Goal: Task Accomplishment & Management: Use online tool/utility

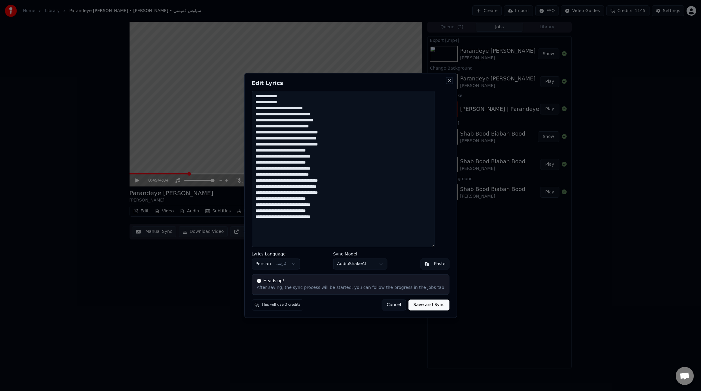
click at [447, 80] on button "Close" at bounding box center [449, 80] width 5 height 5
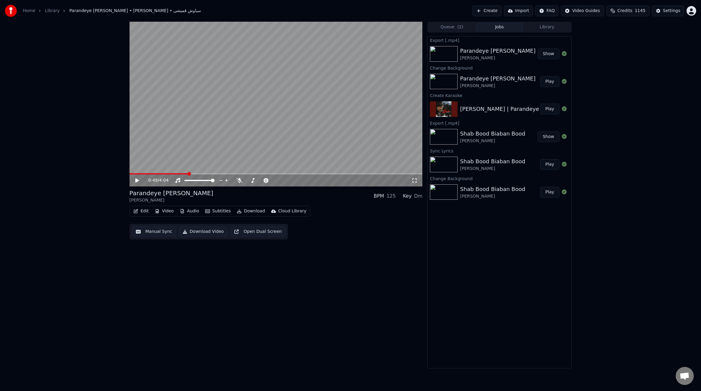
click at [500, 13] on button "Create" at bounding box center [486, 10] width 29 height 11
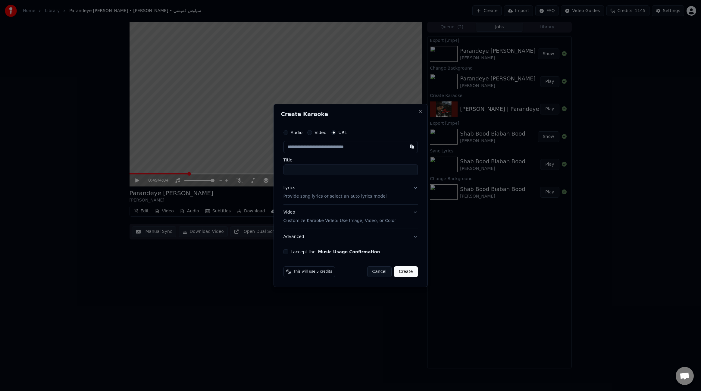
click at [354, 148] on input "text" at bounding box center [350, 147] width 134 height 12
type input "**********"
drag, startPoint x: 307, startPoint y: 169, endPoint x: 332, endPoint y: 169, distance: 25.0
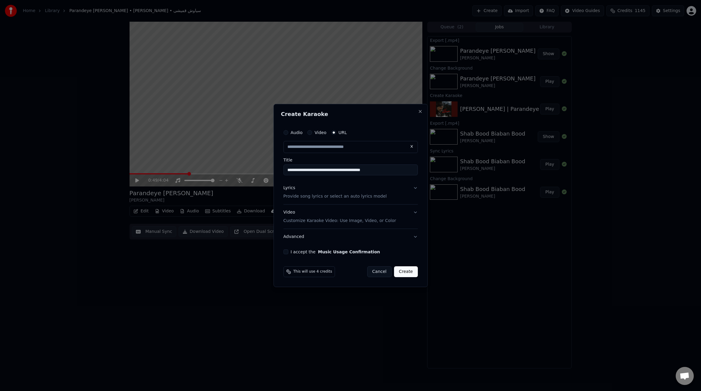
click at [332, 169] on input "**********" at bounding box center [350, 169] width 134 height 11
type input "**********"
click at [286, 170] on input "**********" at bounding box center [350, 169] width 134 height 11
drag, startPoint x: 413, startPoint y: 169, endPoint x: 419, endPoint y: 170, distance: 5.5
click at [419, 170] on div "**********" at bounding box center [350, 190] width 139 height 133
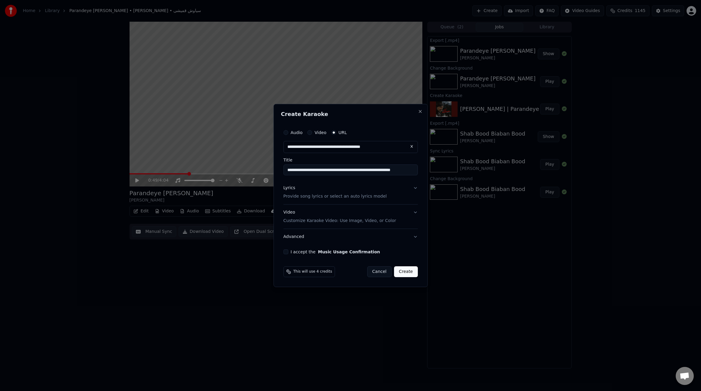
paste input "*********"
drag, startPoint x: 415, startPoint y: 170, endPoint x: 354, endPoint y: 167, distance: 61.2
click at [354, 167] on input "**********" at bounding box center [350, 169] width 134 height 11
type input "**********"
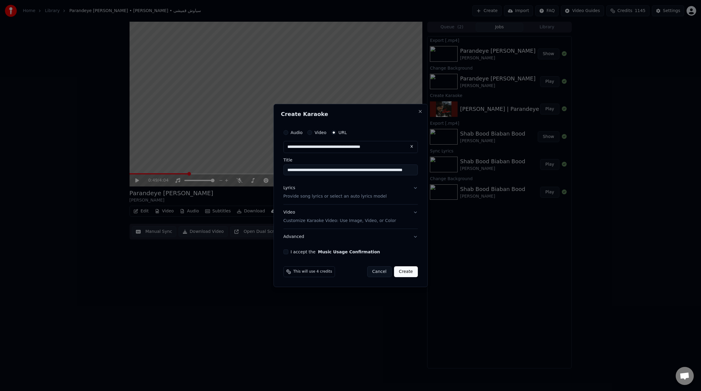
scroll to position [0, 0]
click at [291, 190] on div "Lyrics" at bounding box center [289, 188] width 12 height 6
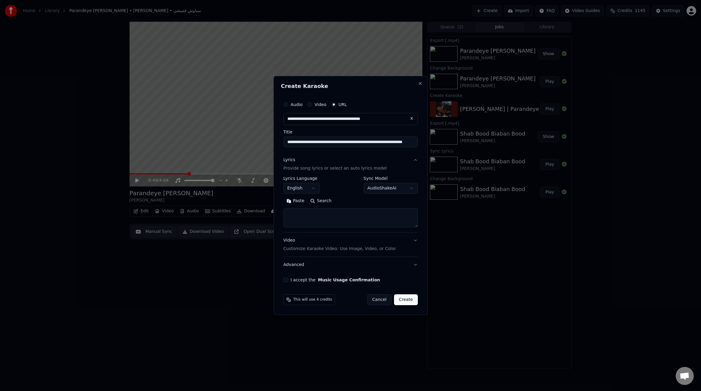
click at [306, 214] on textarea at bounding box center [350, 217] width 134 height 19
paste textarea "**********"
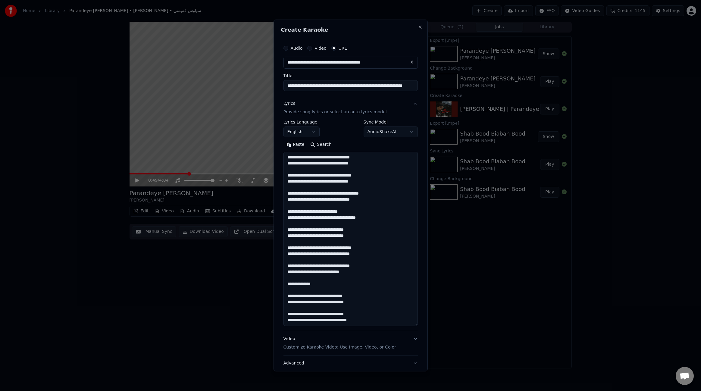
scroll to position [164, 0]
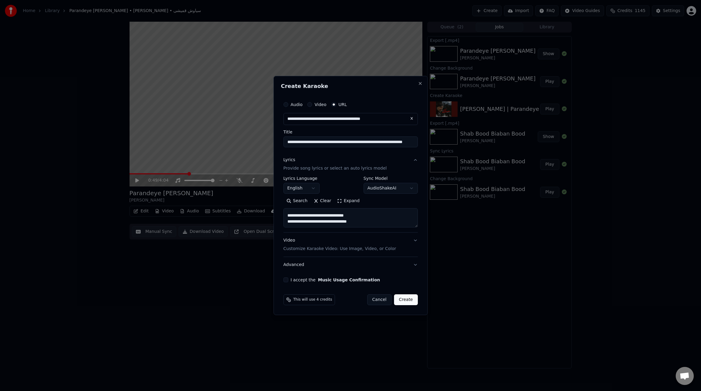
type textarea "**********"
click at [313, 185] on body "**********" at bounding box center [350, 195] width 701 height 391
select select "**"
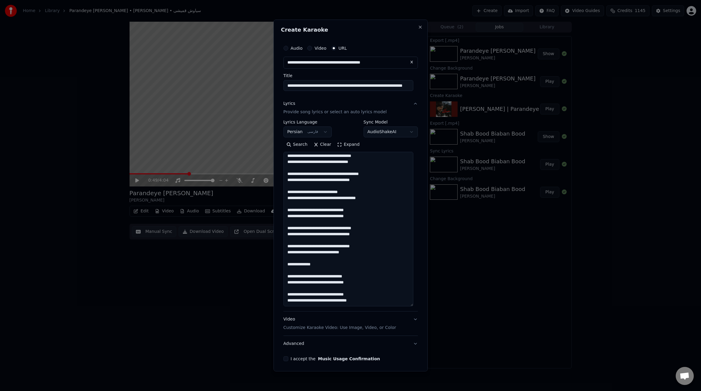
scroll to position [32, 0]
drag, startPoint x: 415, startPoint y: 225, endPoint x: 426, endPoint y: 304, distance: 79.4
click at [426, 304] on div "**********" at bounding box center [350, 196] width 154 height 352
drag, startPoint x: 286, startPoint y: 198, endPoint x: 300, endPoint y: 210, distance: 18.1
click at [300, 210] on textarea "**********" at bounding box center [348, 229] width 130 height 154
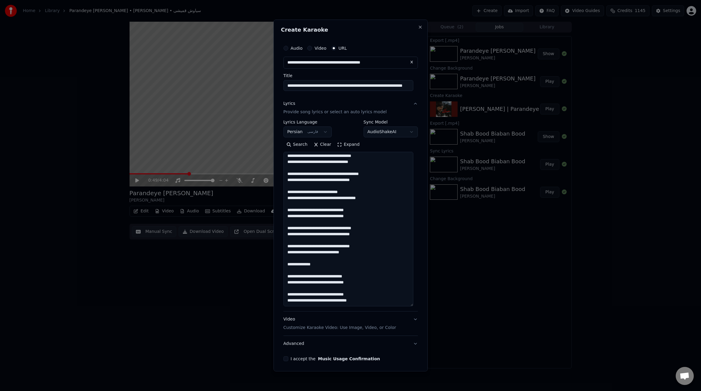
click at [353, 206] on textarea "**********" at bounding box center [348, 229] width 130 height 154
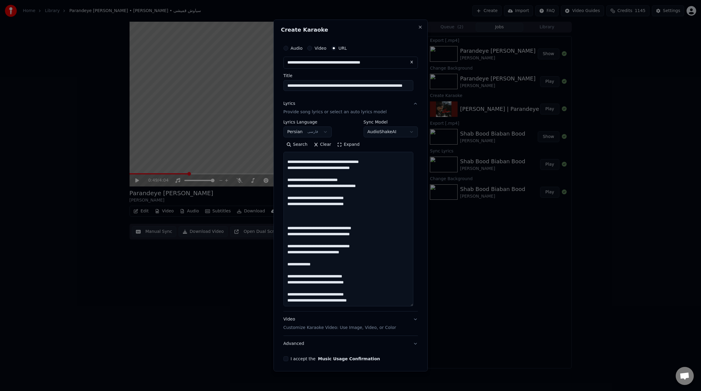
paste textarea "**********"
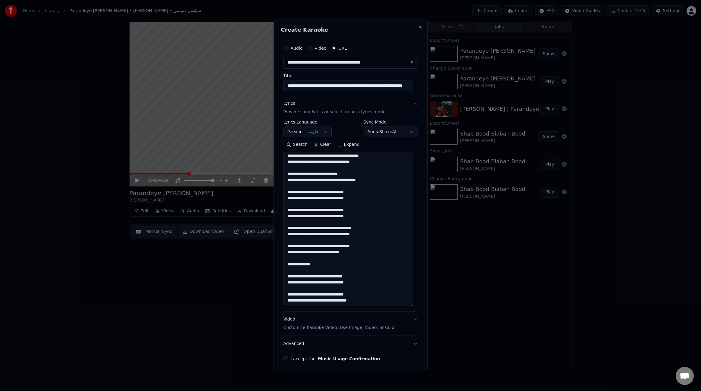
scroll to position [49, 0]
click at [310, 223] on textarea "**********" at bounding box center [348, 229] width 130 height 154
drag, startPoint x: 313, startPoint y: 254, endPoint x: 305, endPoint y: 254, distance: 7.8
click at [305, 254] on textarea "**********" at bounding box center [348, 229] width 130 height 154
click at [355, 265] on textarea "**********" at bounding box center [348, 229] width 130 height 154
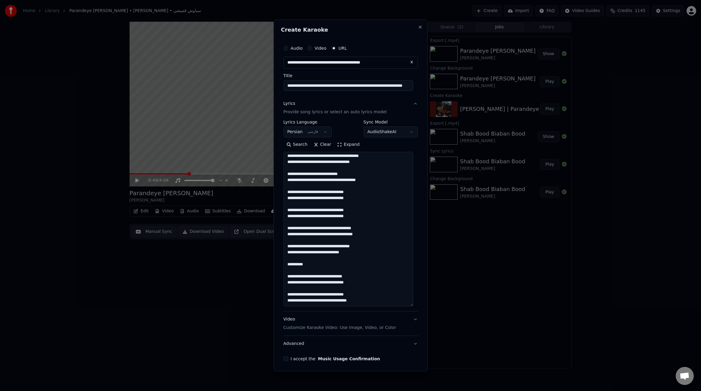
drag, startPoint x: 287, startPoint y: 282, endPoint x: 294, endPoint y: 297, distance: 16.3
click at [294, 297] on textarea "**********" at bounding box center [348, 229] width 130 height 154
click at [340, 301] on textarea "**********" at bounding box center [348, 229] width 130 height 154
paste textarea "**********"
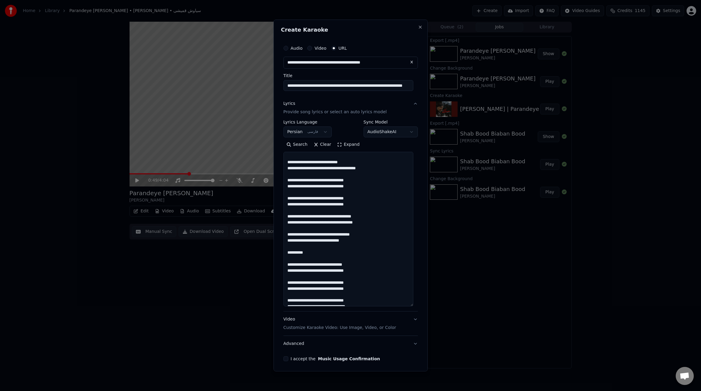
scroll to position [59, 0]
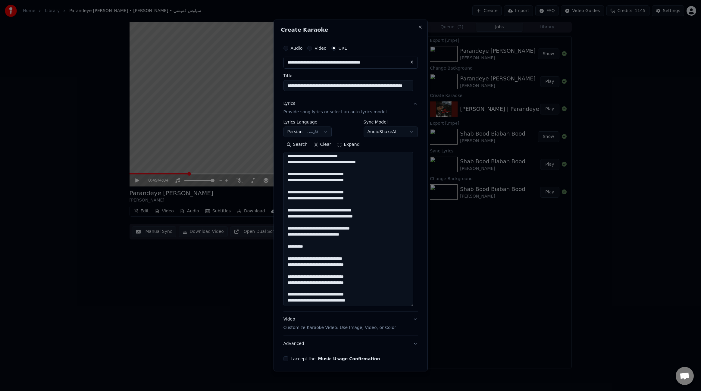
type textarea "**********"
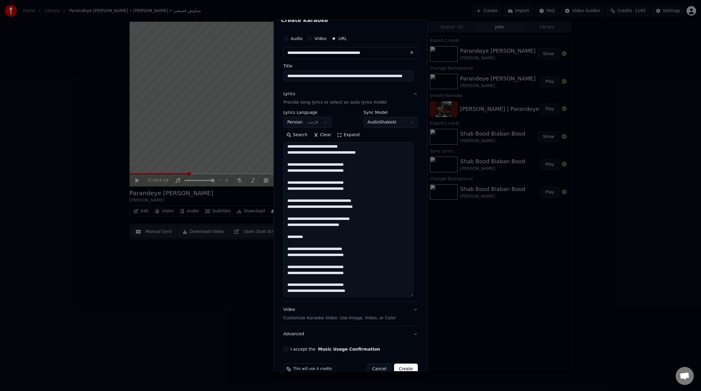
scroll to position [23, 0]
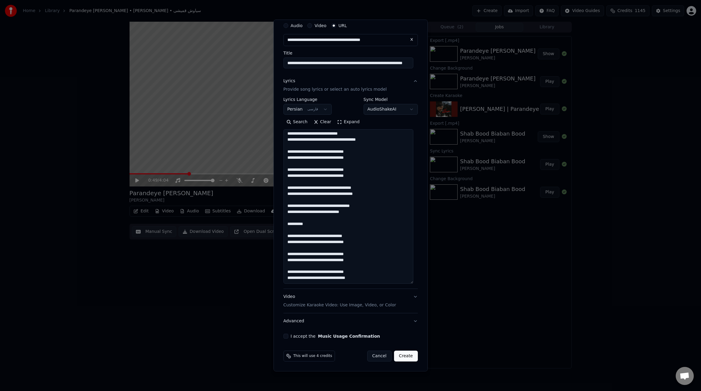
click at [287, 336] on button "I accept the Music Usage Confirmation" at bounding box center [285, 336] width 5 height 5
click at [393, 108] on body "**********" at bounding box center [350, 195] width 701 height 391
click at [397, 111] on body "**********" at bounding box center [350, 195] width 701 height 391
click at [391, 110] on body "**********" at bounding box center [350, 195] width 701 height 391
click at [394, 107] on body "**********" at bounding box center [350, 195] width 701 height 391
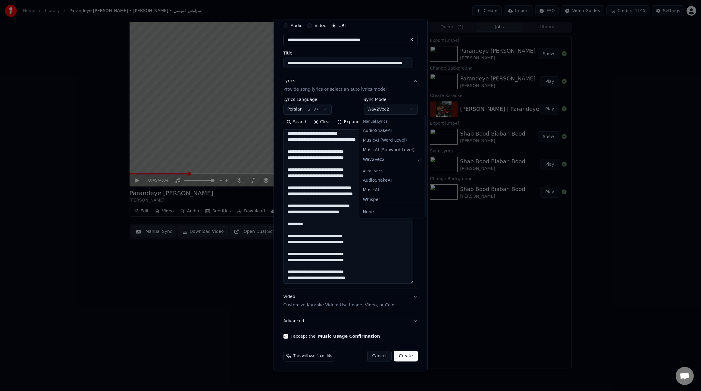
click at [389, 108] on body "**********" at bounding box center [350, 195] width 701 height 391
click at [404, 356] on button "Create" at bounding box center [406, 356] width 24 height 11
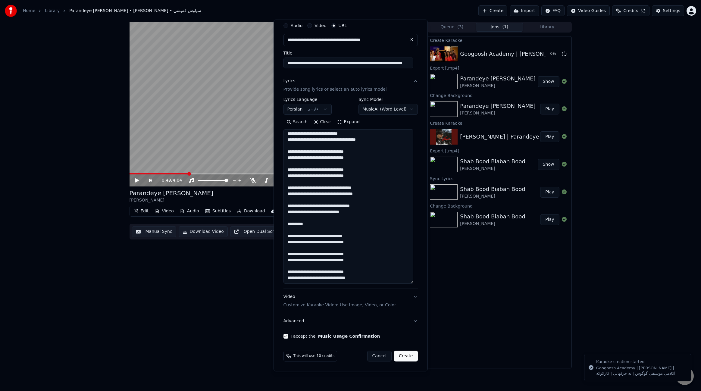
select select "**********"
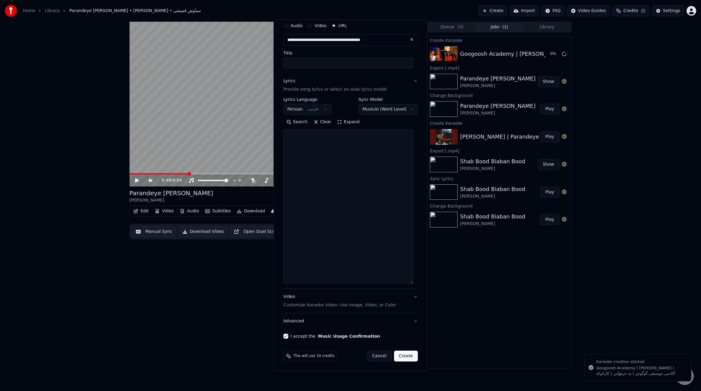
scroll to position [0, 0]
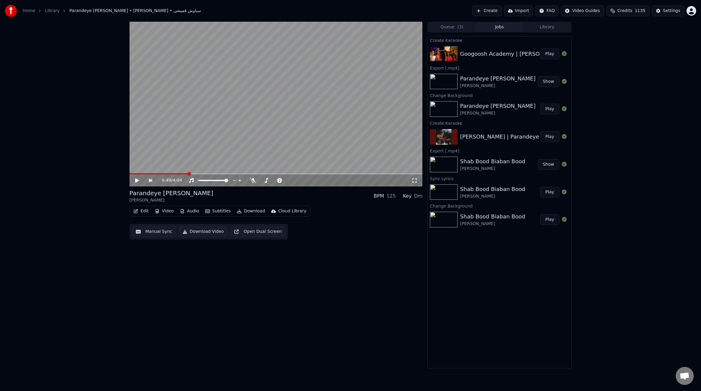
click at [545, 56] on button "Play" at bounding box center [549, 53] width 19 height 11
click at [237, 180] on icon at bounding box center [239, 180] width 6 height 5
click at [238, 180] on icon at bounding box center [239, 180] width 6 height 5
click at [239, 179] on icon at bounding box center [239, 180] width 6 height 5
click at [239, 179] on icon at bounding box center [239, 180] width 3 height 5
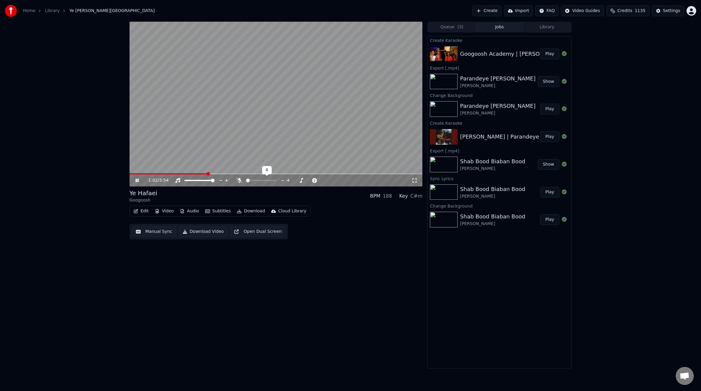
click at [239, 179] on icon at bounding box center [239, 180] width 6 height 5
click at [239, 179] on icon at bounding box center [239, 180] width 3 height 5
click at [239, 180] on icon at bounding box center [239, 180] width 6 height 5
click at [239, 180] on icon at bounding box center [239, 180] width 3 height 5
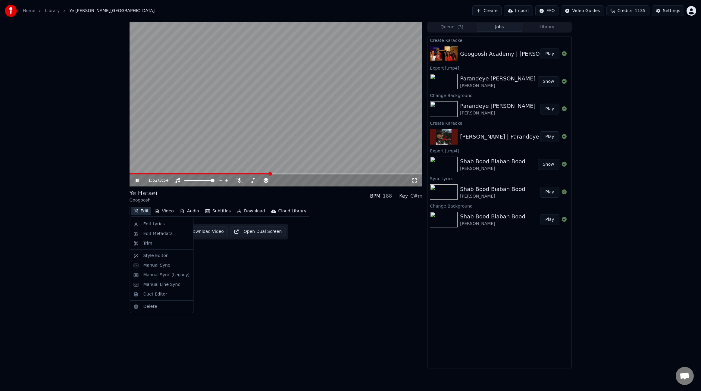
click at [143, 211] on button "Edit" at bounding box center [141, 211] width 20 height 8
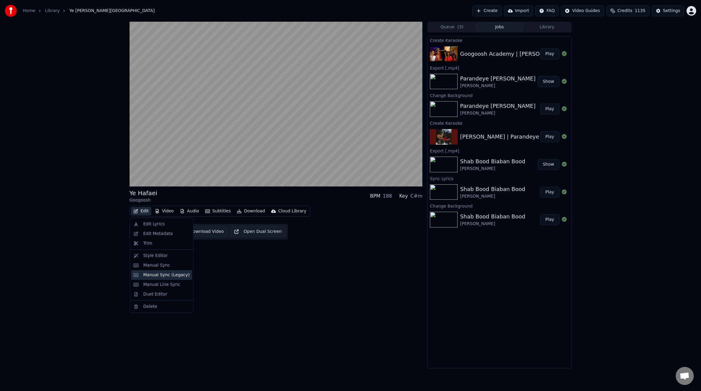
click at [170, 278] on div "Manual Sync (Legacy)" at bounding box center [161, 275] width 61 height 10
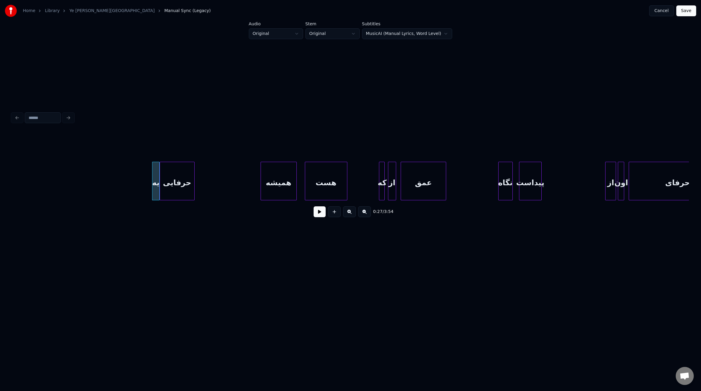
scroll to position [0, 1097]
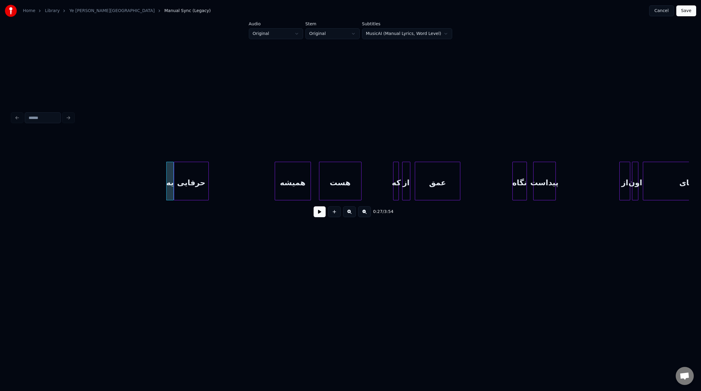
click at [320, 215] on button at bounding box center [319, 211] width 12 height 11
click at [237, 183] on div at bounding box center [237, 181] width 2 height 38
click at [317, 179] on div at bounding box center [318, 181] width 2 height 38
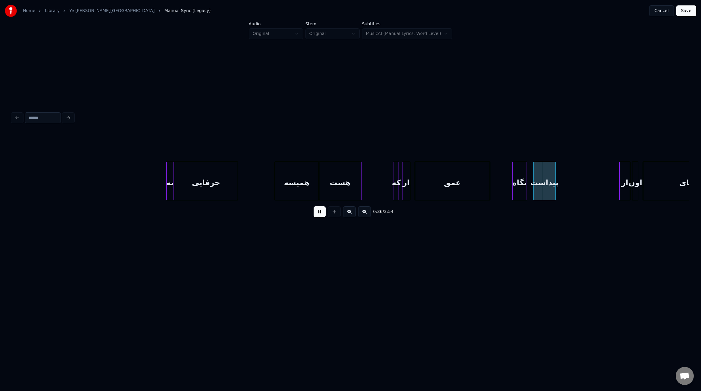
click at [489, 179] on div at bounding box center [489, 181] width 2 height 38
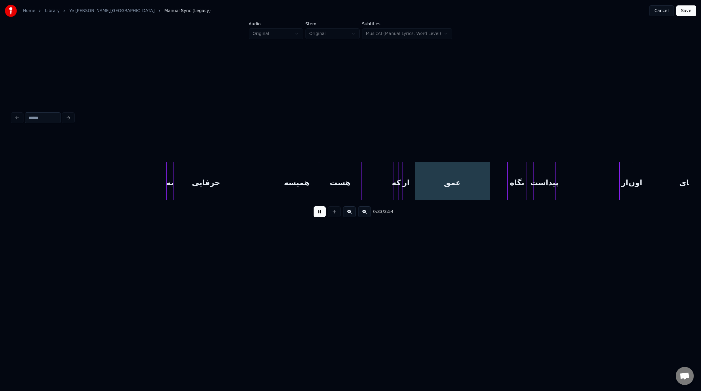
click at [509, 181] on div at bounding box center [508, 181] width 2 height 38
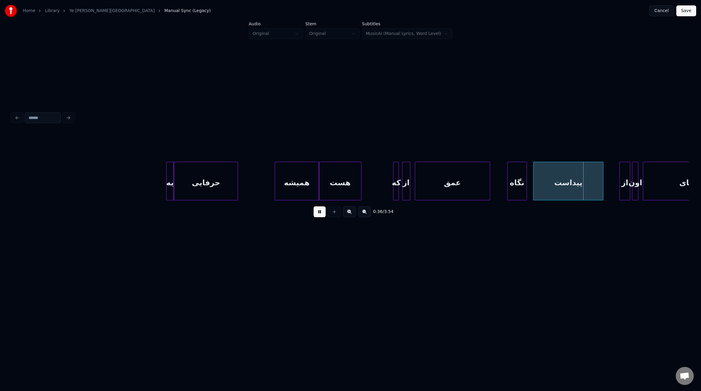
click at [603, 183] on div at bounding box center [602, 181] width 2 height 38
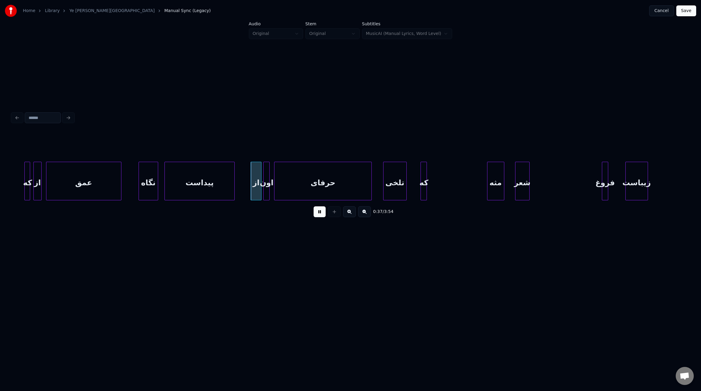
scroll to position [0, 1458]
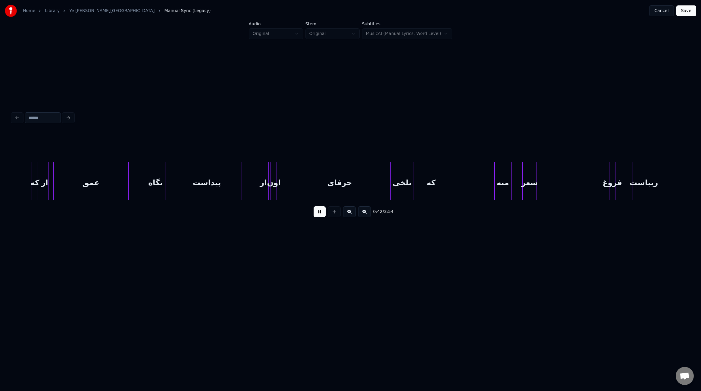
click at [388, 185] on div "حرفای" at bounding box center [340, 181] width 98 height 39
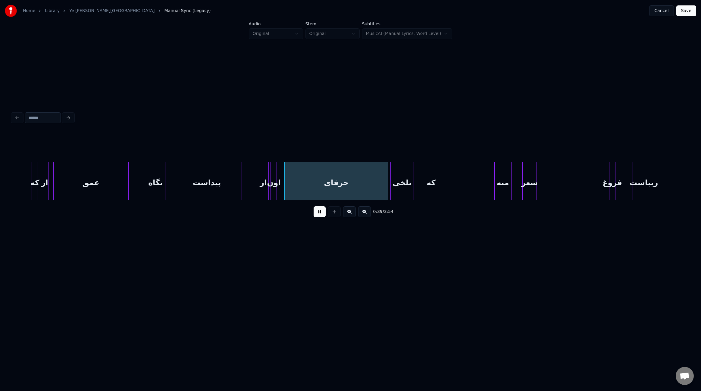
click at [285, 177] on div at bounding box center [286, 181] width 2 height 38
click at [282, 188] on div at bounding box center [282, 181] width 2 height 38
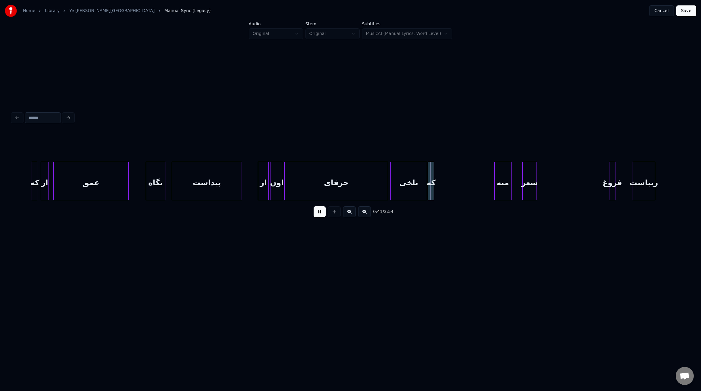
click at [426, 181] on div "تلخی" at bounding box center [408, 181] width 37 height 39
click at [471, 184] on div at bounding box center [472, 181] width 2 height 38
click at [491, 187] on div at bounding box center [491, 181] width 2 height 38
click at [519, 187] on div at bounding box center [519, 181] width 2 height 38
click at [602, 189] on div at bounding box center [601, 181] width 2 height 38
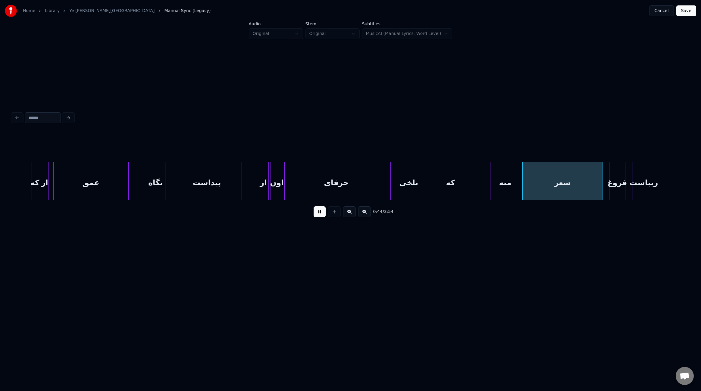
click at [624, 188] on div at bounding box center [624, 181] width 2 height 38
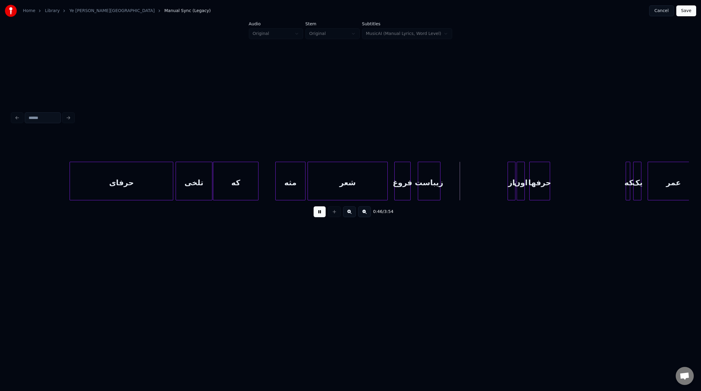
scroll to position [0, 1798]
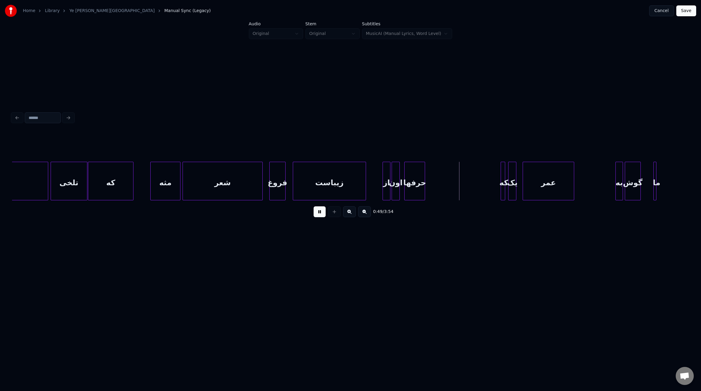
click at [366, 186] on div at bounding box center [365, 181] width 2 height 38
click at [494, 183] on div at bounding box center [494, 181] width 2 height 38
click at [603, 184] on div at bounding box center [603, 181] width 2 height 38
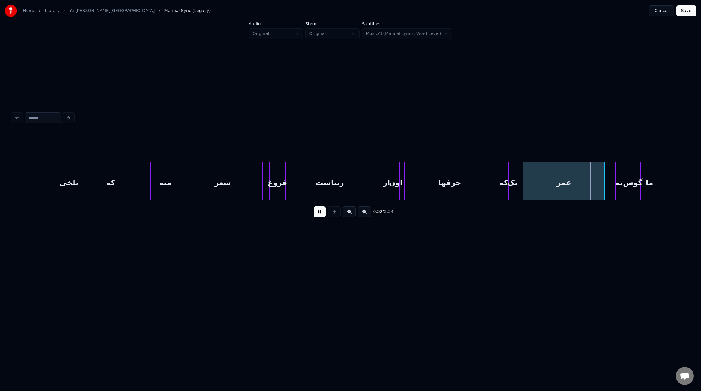
click at [643, 186] on div at bounding box center [644, 181] width 2 height 38
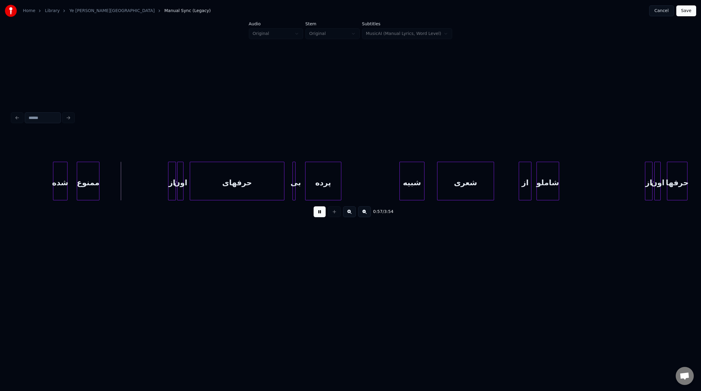
click at [321, 216] on button at bounding box center [319, 211] width 12 height 11
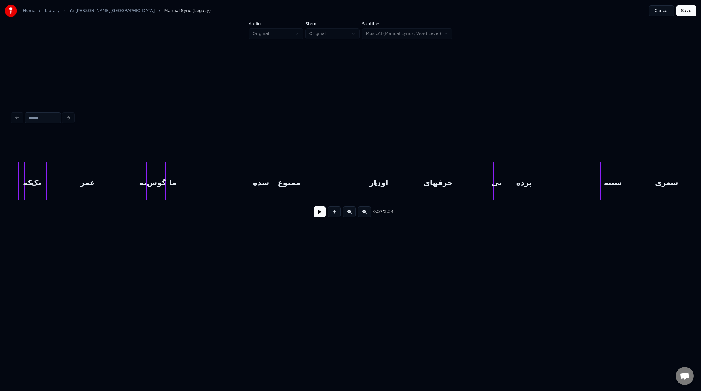
scroll to position [0, 2255]
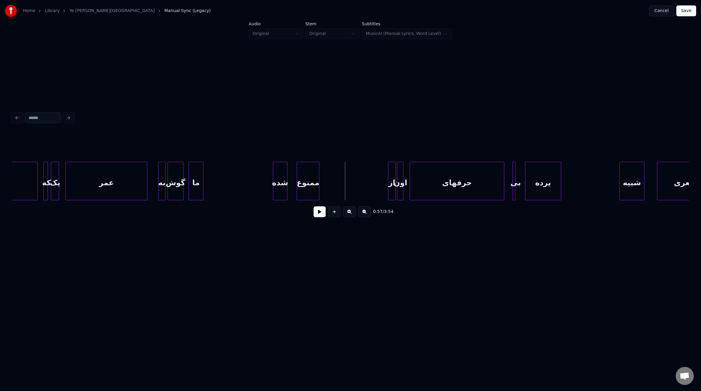
click at [199, 183] on div "ما" at bounding box center [196, 182] width 14 height 41
click at [189, 184] on div at bounding box center [189, 181] width 2 height 38
click at [258, 186] on div at bounding box center [259, 181] width 2 height 38
click at [321, 216] on button at bounding box center [319, 211] width 12 height 11
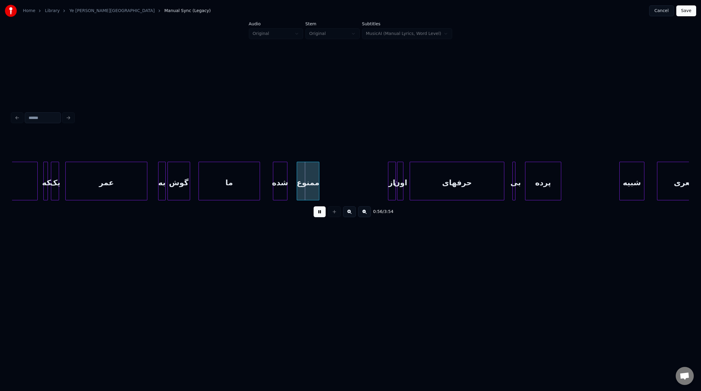
click at [200, 180] on div at bounding box center [200, 181] width 2 height 38
click at [197, 183] on div at bounding box center [197, 181] width 2 height 38
click at [294, 187] on div at bounding box center [293, 181] width 2 height 38
click at [369, 184] on div at bounding box center [370, 181] width 2 height 38
click at [523, 186] on div at bounding box center [523, 181] width 2 height 38
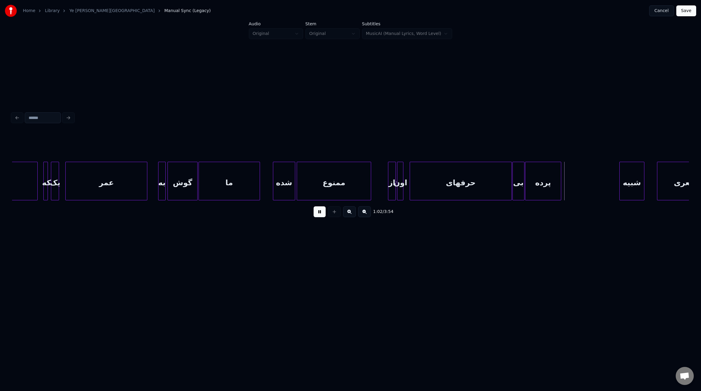
click at [511, 186] on div at bounding box center [511, 181] width 2 height 38
click at [594, 186] on div at bounding box center [595, 181] width 2 height 38
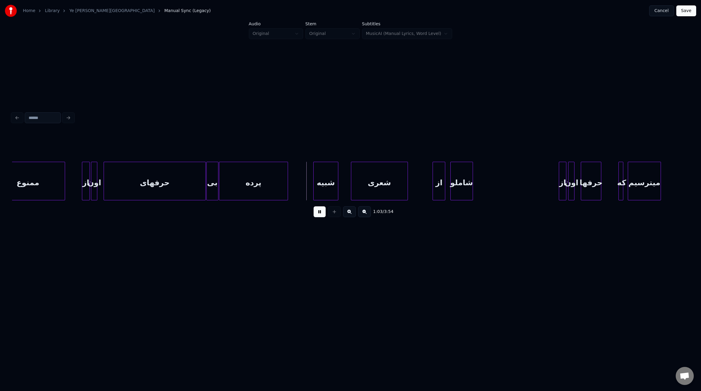
scroll to position [0, 2608]
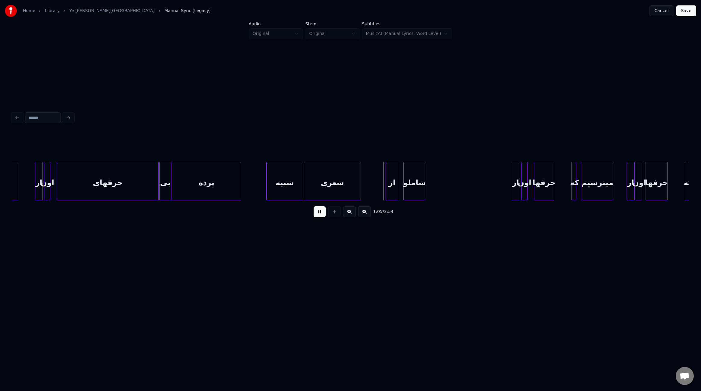
click at [301, 187] on div at bounding box center [302, 181] width 2 height 38
click at [383, 183] on div at bounding box center [383, 181] width 2 height 38
click at [392, 182] on div "از" at bounding box center [392, 182] width 12 height 41
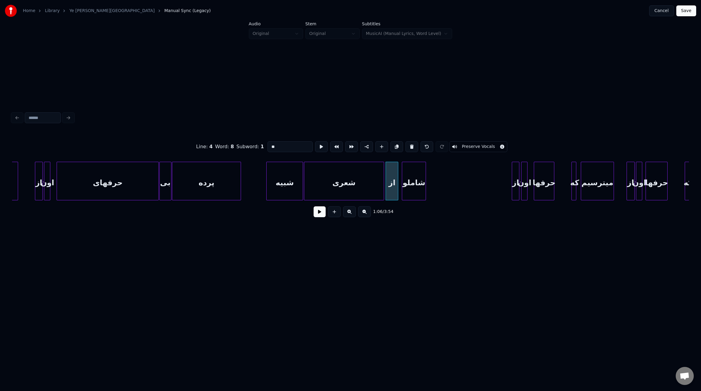
click at [403, 185] on div at bounding box center [403, 181] width 2 height 38
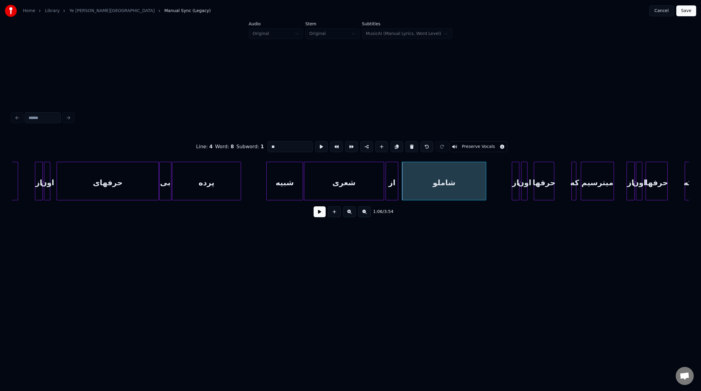
click at [485, 189] on div at bounding box center [485, 181] width 2 height 38
click at [316, 214] on button at bounding box center [319, 211] width 12 height 11
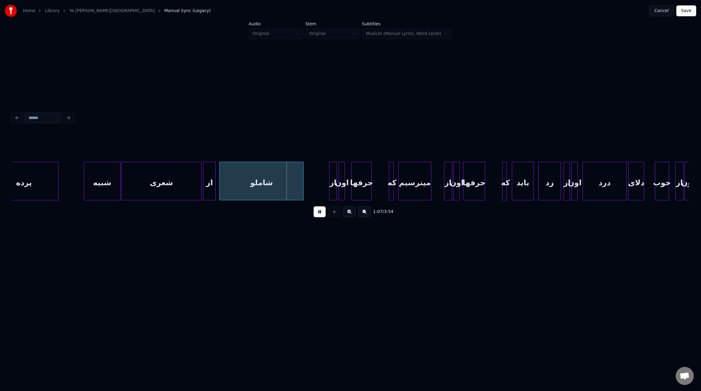
scroll to position [0, 2823]
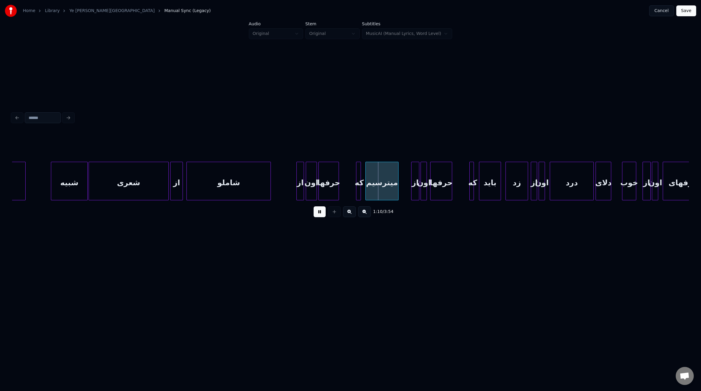
click at [315, 189] on div at bounding box center [316, 181] width 2 height 38
click at [354, 187] on div at bounding box center [354, 181] width 2 height 38
click at [360, 192] on div "که" at bounding box center [362, 182] width 6 height 41
click at [466, 188] on div at bounding box center [466, 181] width 2 height 38
click at [477, 187] on div at bounding box center [478, 181] width 2 height 38
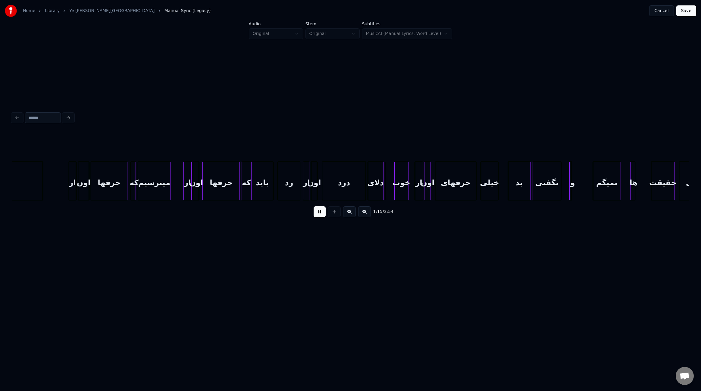
scroll to position [0, 3058]
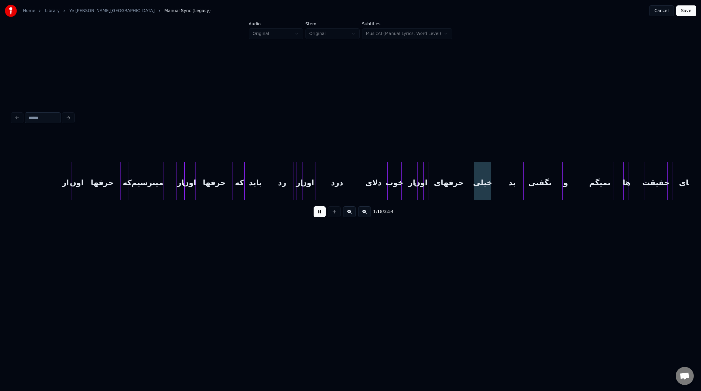
click at [385, 187] on div at bounding box center [385, 181] width 2 height 38
click at [500, 189] on div "خیلی" at bounding box center [491, 181] width 18 height 39
click at [477, 189] on div at bounding box center [477, 181] width 2 height 38
click at [472, 190] on div at bounding box center [473, 181] width 2 height 38
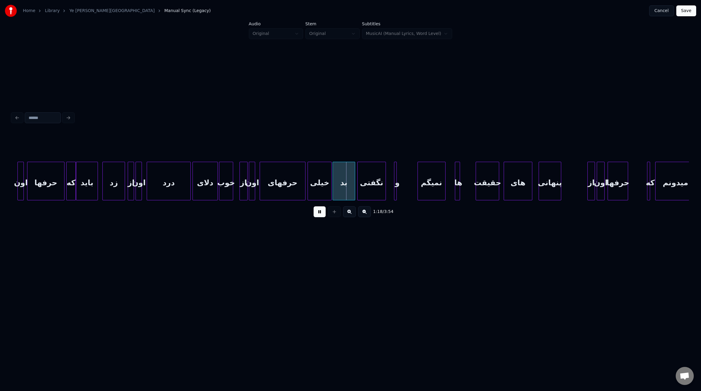
scroll to position [0, 3233]
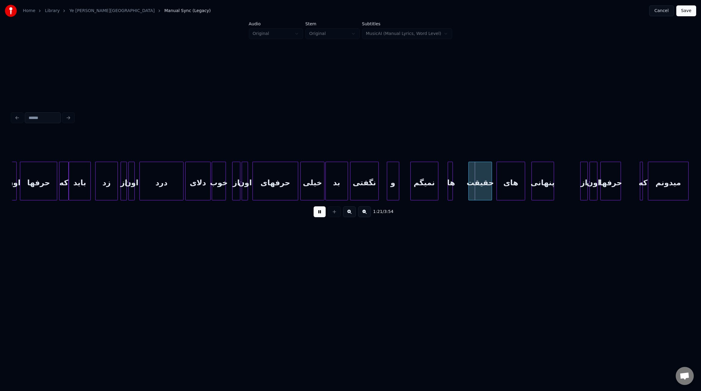
click at [398, 192] on div at bounding box center [398, 181] width 2 height 38
click at [385, 189] on div at bounding box center [384, 181] width 2 height 38
click at [409, 189] on div at bounding box center [408, 181] width 2 height 38
click at [465, 192] on div at bounding box center [465, 181] width 2 height 38
click at [445, 190] on div at bounding box center [445, 181] width 2 height 38
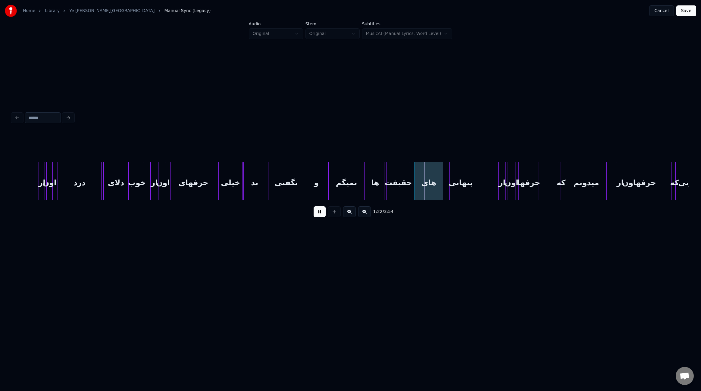
scroll to position [0, 3365]
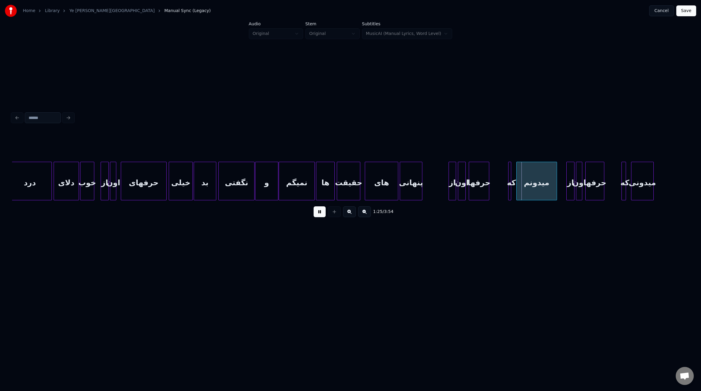
click at [398, 187] on div at bounding box center [397, 181] width 2 height 38
click at [438, 189] on div at bounding box center [439, 181] width 2 height 38
click at [506, 189] on div at bounding box center [506, 181] width 2 height 38
click at [513, 188] on div at bounding box center [514, 181] width 2 height 38
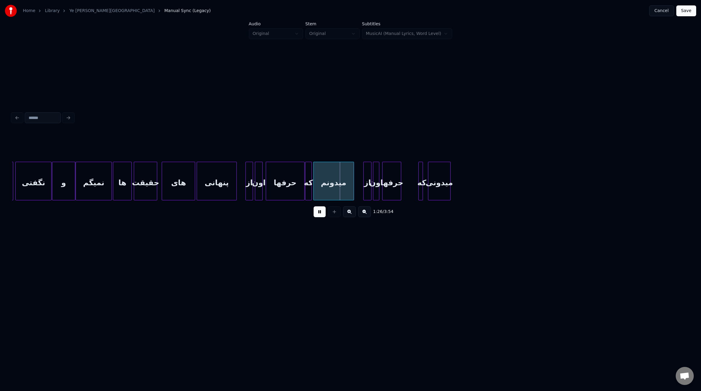
scroll to position [0, 3613]
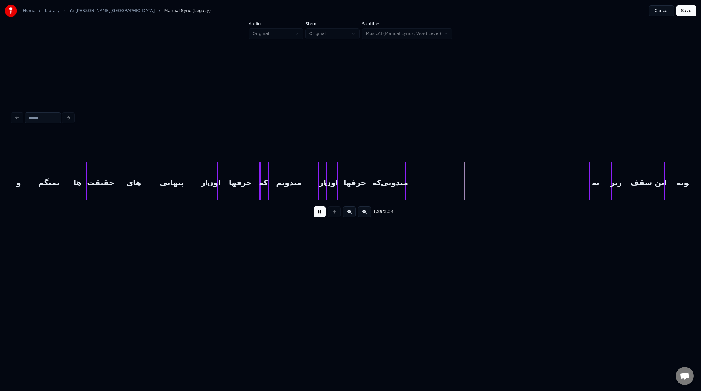
click at [370, 187] on div at bounding box center [371, 181] width 2 height 38
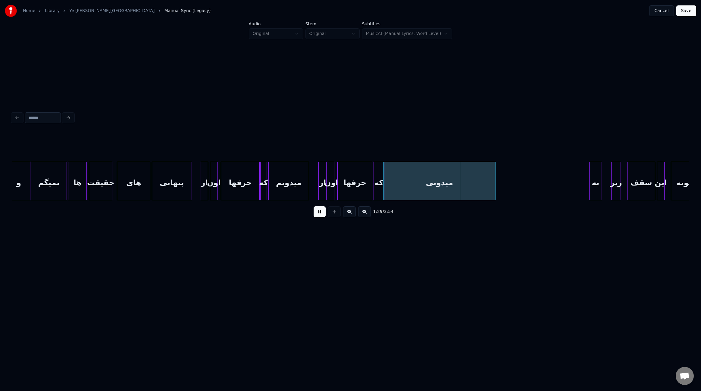
click at [495, 177] on div at bounding box center [495, 181] width 2 height 38
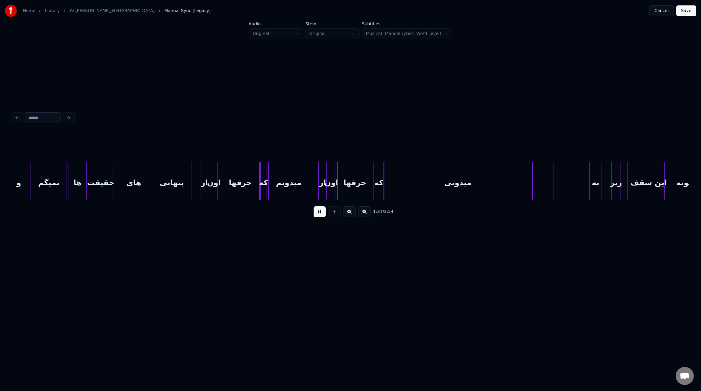
click at [532, 182] on div at bounding box center [531, 181] width 2 height 38
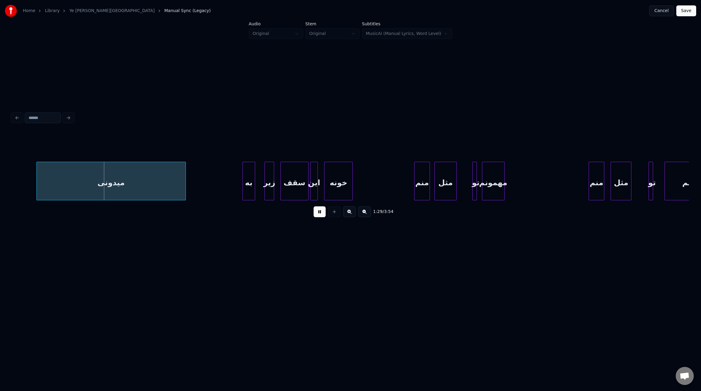
scroll to position [0, 4044]
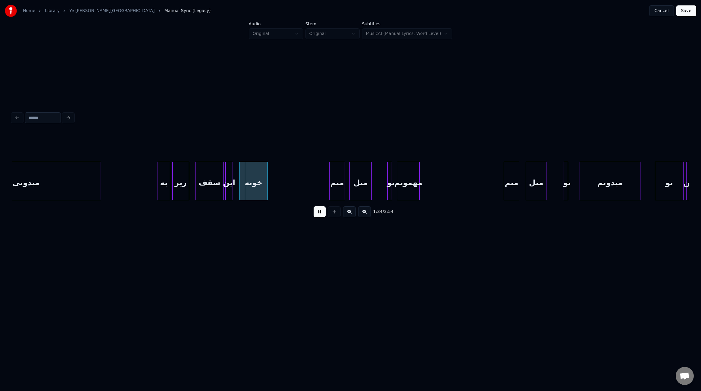
click at [173, 186] on div at bounding box center [174, 181] width 2 height 38
click at [194, 185] on div at bounding box center [194, 181] width 2 height 38
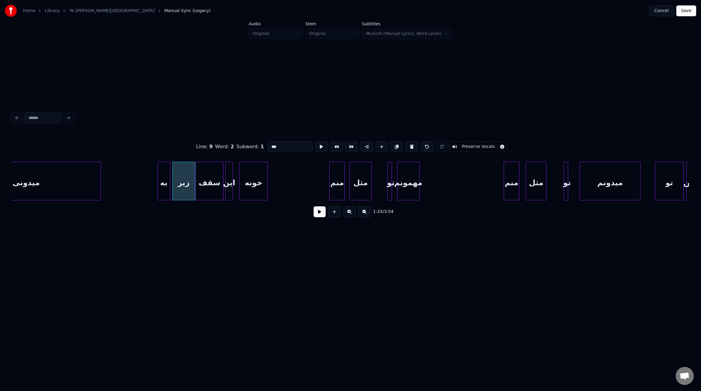
click at [322, 216] on button at bounding box center [319, 211] width 12 height 11
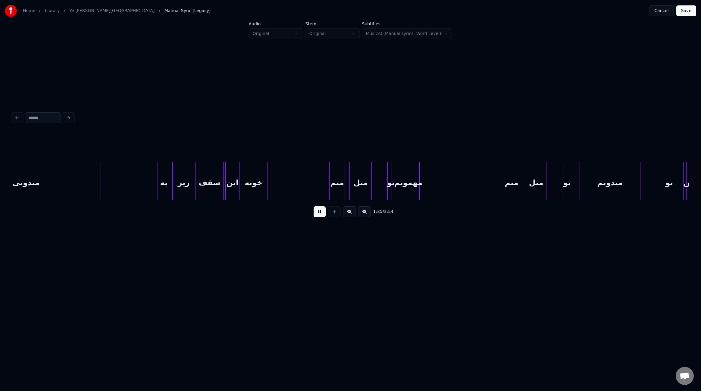
click at [238, 188] on div at bounding box center [238, 181] width 2 height 38
click at [286, 185] on div at bounding box center [286, 181] width 2 height 38
click at [379, 187] on div at bounding box center [379, 181] width 2 height 38
click at [396, 187] on div at bounding box center [396, 181] width 2 height 38
click at [478, 188] on div at bounding box center [477, 181] width 2 height 38
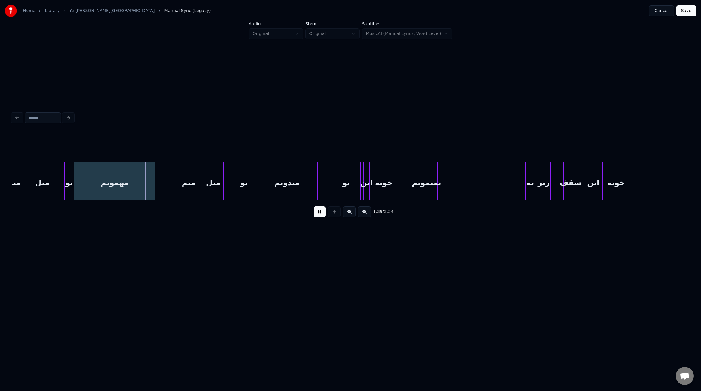
scroll to position [0, 4374]
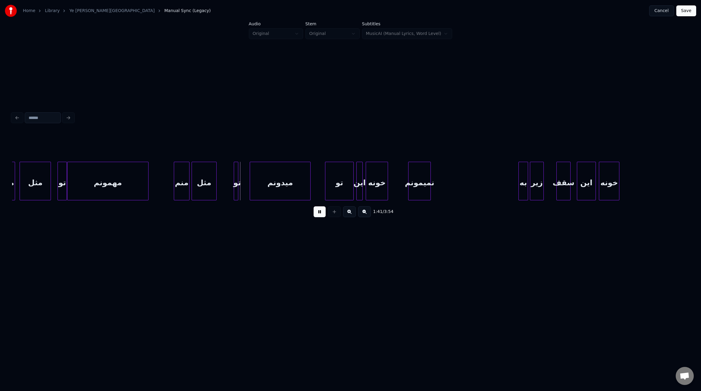
click at [192, 184] on div at bounding box center [193, 181] width 2 height 38
click at [238, 186] on div "تو" at bounding box center [237, 182] width 6 height 41
click at [247, 187] on div at bounding box center [247, 181] width 2 height 38
click at [322, 217] on button at bounding box center [319, 211] width 12 height 11
click at [321, 217] on button at bounding box center [319, 211] width 12 height 11
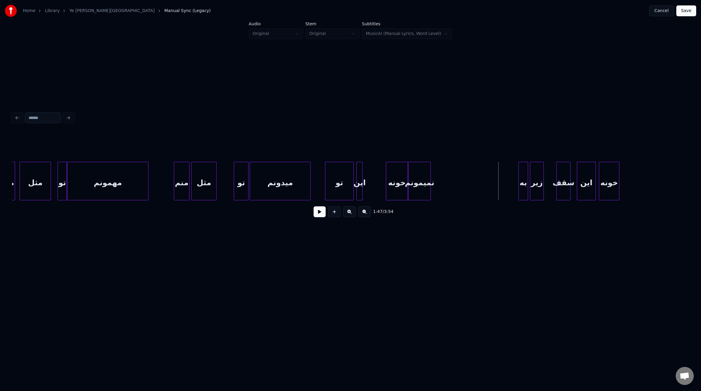
click at [400, 193] on div "خونه" at bounding box center [397, 182] width 22 height 41
click at [380, 193] on div "این" at bounding box center [382, 182] width 6 height 41
click at [361, 192] on div "تو" at bounding box center [362, 182] width 28 height 41
click at [351, 188] on div at bounding box center [352, 181] width 2 height 38
click at [318, 215] on button at bounding box center [319, 211] width 12 height 11
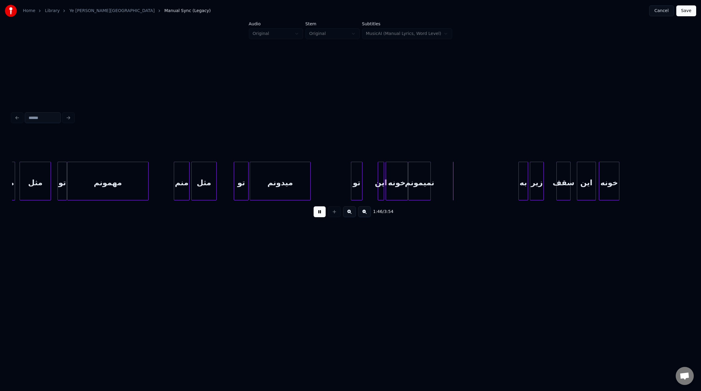
click at [361, 189] on div at bounding box center [361, 181] width 2 height 38
click at [365, 189] on div "این" at bounding box center [366, 182] width 6 height 41
click at [357, 188] on div at bounding box center [358, 181] width 2 height 38
click at [362, 188] on div at bounding box center [361, 181] width 2 height 38
click at [387, 188] on div "خونه" at bounding box center [385, 182] width 22 height 41
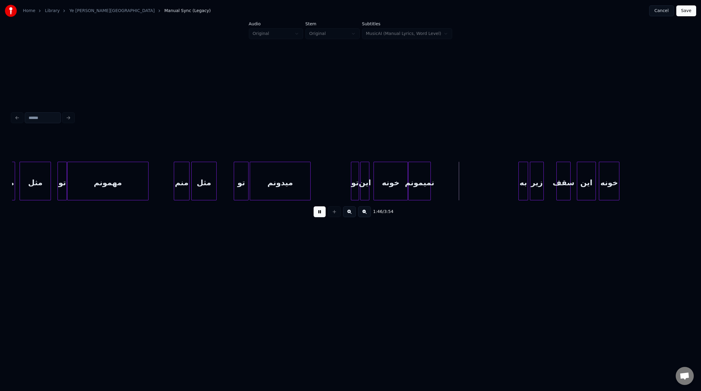
click at [406, 189] on div at bounding box center [407, 181] width 2 height 38
click at [423, 188] on div "نمیمونم" at bounding box center [421, 182] width 22 height 41
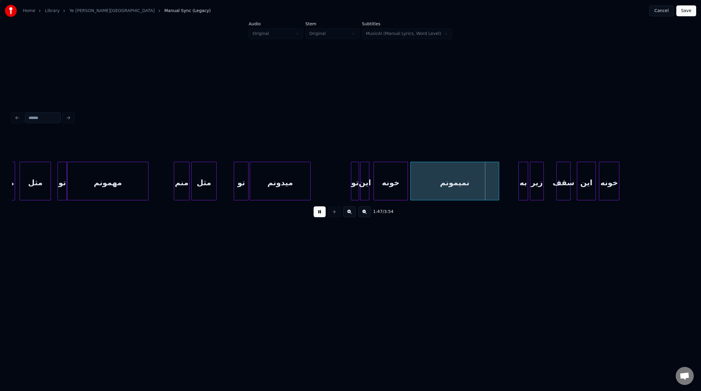
click at [498, 186] on div at bounding box center [498, 181] width 2 height 38
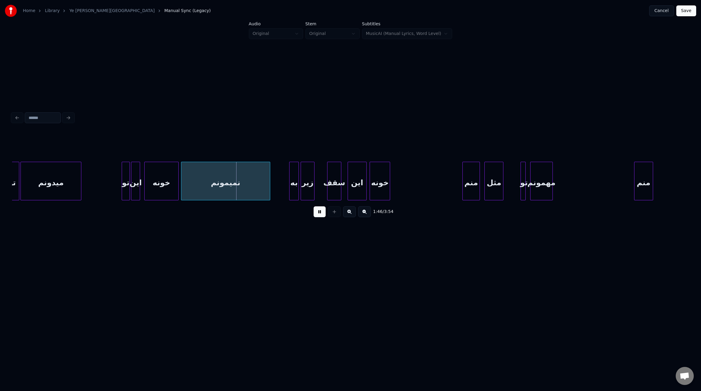
scroll to position [0, 4613]
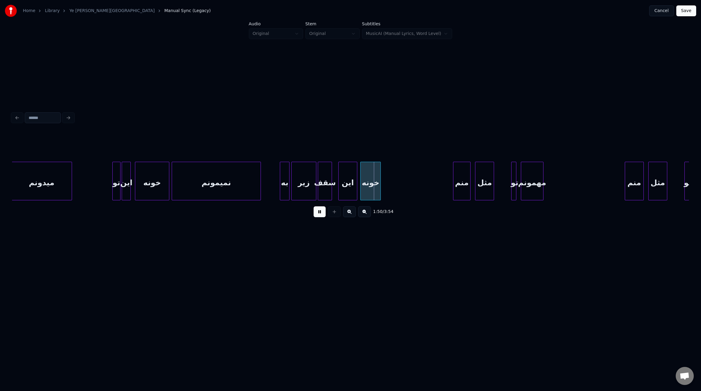
click at [314, 189] on div at bounding box center [315, 181] width 2 height 38
click at [374, 192] on div "خونه" at bounding box center [373, 182] width 20 height 41
click at [348, 190] on div "این" at bounding box center [350, 182] width 18 height 41
click at [348, 187] on div at bounding box center [349, 181] width 2 height 38
click at [345, 188] on div at bounding box center [346, 181] width 2 height 38
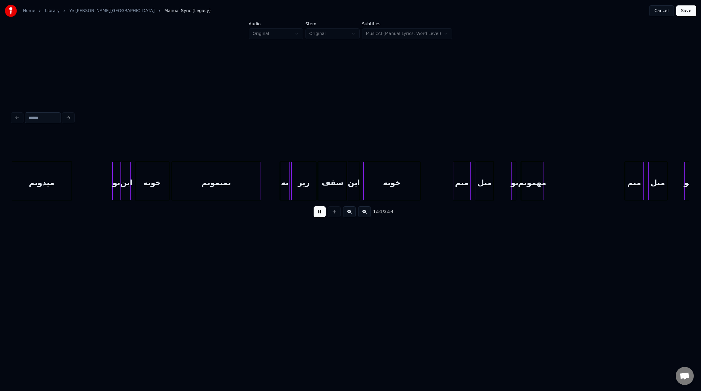
click at [420, 180] on div at bounding box center [419, 181] width 2 height 38
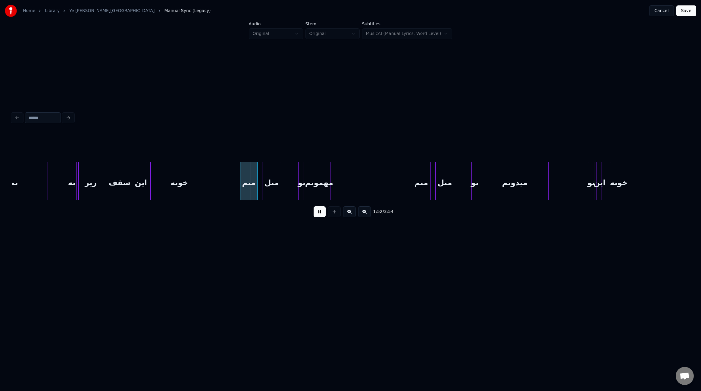
scroll to position [0, 4823]
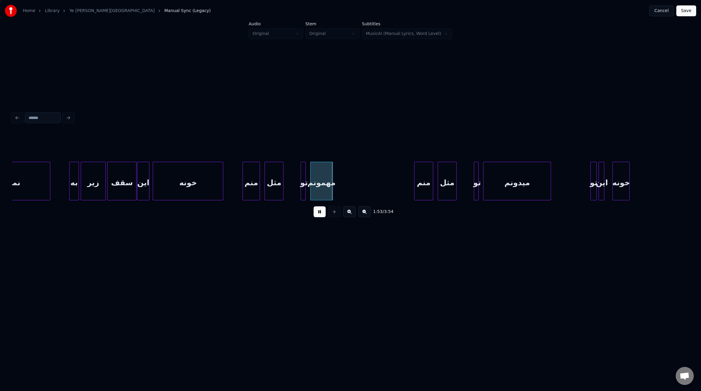
click at [223, 179] on div at bounding box center [222, 181] width 2 height 38
click at [298, 186] on div at bounding box center [298, 181] width 2 height 38
click at [395, 191] on div at bounding box center [395, 181] width 2 height 38
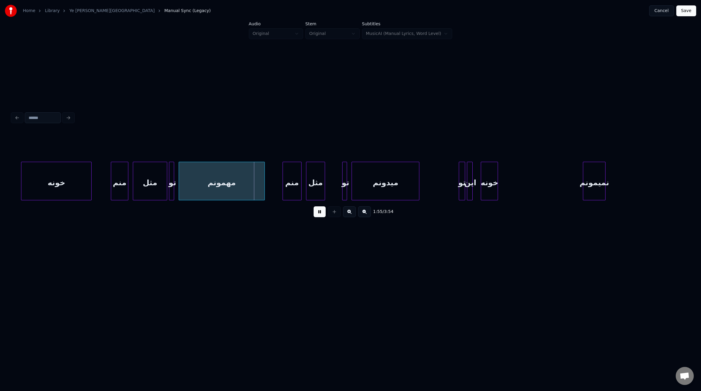
scroll to position [0, 4981]
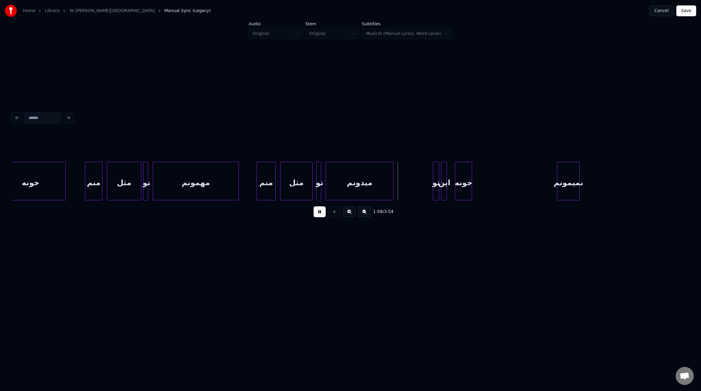
click at [310, 186] on div at bounding box center [311, 181] width 2 height 38
click at [277, 187] on div at bounding box center [277, 181] width 2 height 38
click at [323, 188] on div at bounding box center [324, 181] width 2 height 38
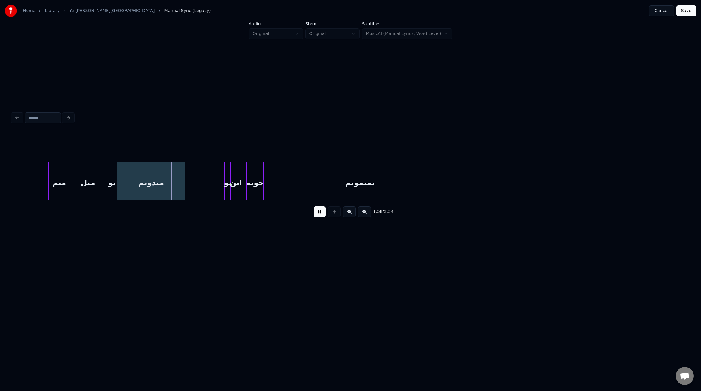
scroll to position [0, 5194]
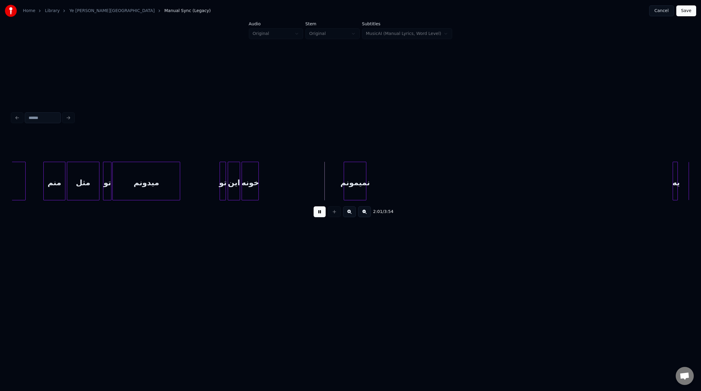
click at [239, 186] on div at bounding box center [239, 181] width 2 height 38
click at [335, 190] on div at bounding box center [334, 181] width 2 height 38
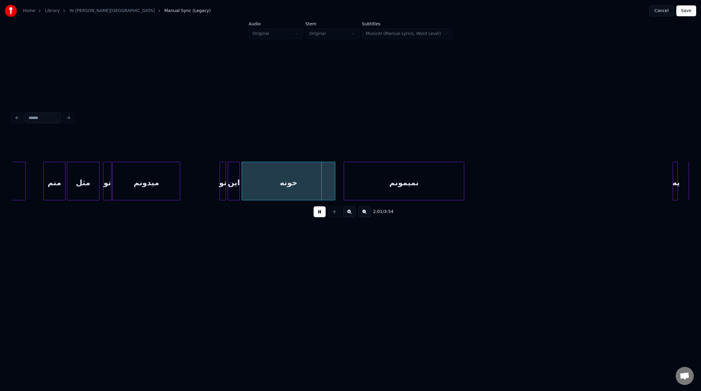
click at [462, 190] on div at bounding box center [463, 181] width 2 height 38
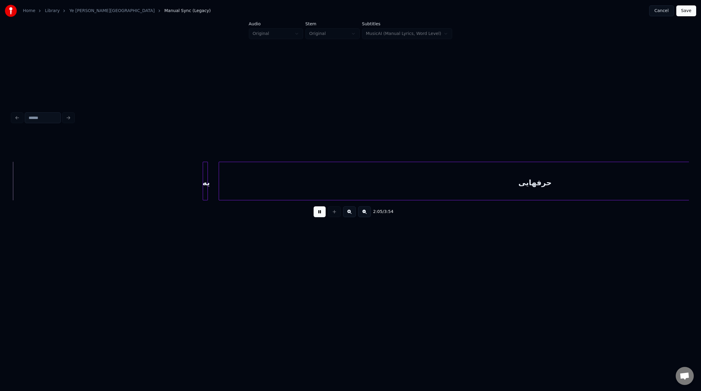
scroll to position [0, 5671]
click at [321, 216] on button at bounding box center [319, 211] width 12 height 11
click at [658, 180] on div at bounding box center [658, 181] width 2 height 38
click at [622, 173] on div "یه" at bounding box center [621, 182] width 6 height 41
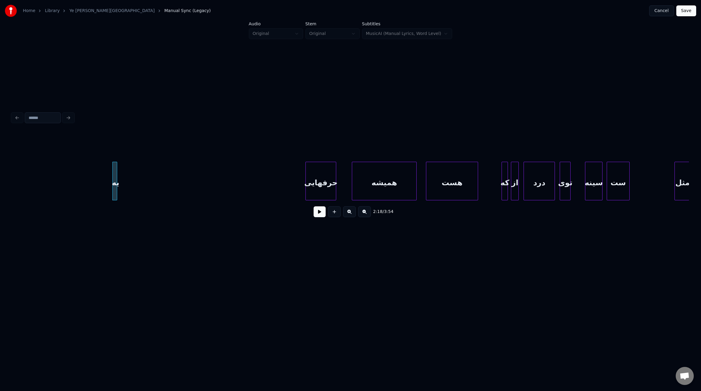
click at [306, 186] on div at bounding box center [307, 181] width 2 height 38
click at [137, 187] on div at bounding box center [136, 181] width 2 height 38
click at [236, 186] on div "یه" at bounding box center [233, 182] width 39 height 41
click at [323, 217] on button at bounding box center [319, 211] width 12 height 11
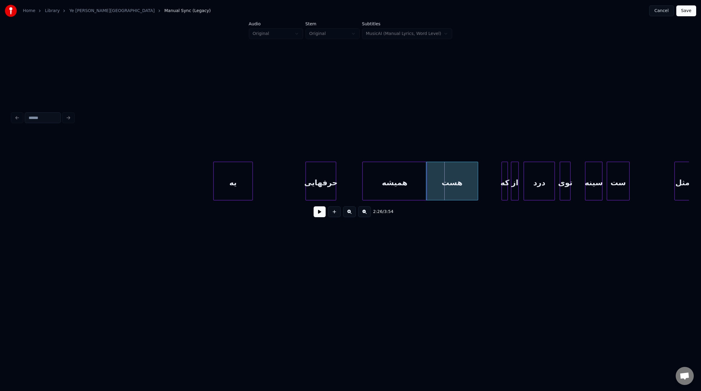
click at [389, 182] on div "همیشه" at bounding box center [395, 182] width 64 height 41
click at [391, 180] on div at bounding box center [392, 181] width 2 height 38
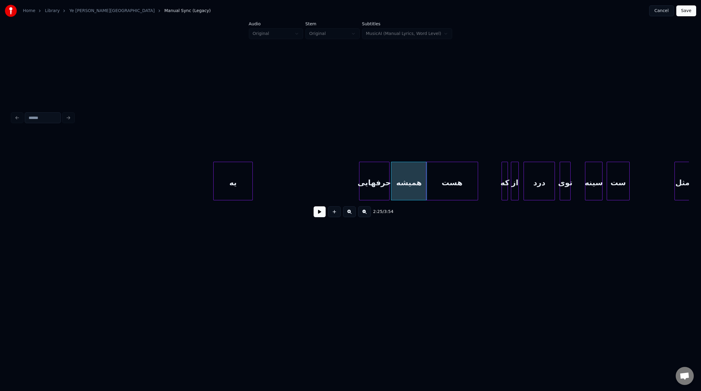
click at [383, 183] on div "حرفهایی" at bounding box center [374, 182] width 30 height 41
click at [355, 183] on div at bounding box center [356, 181] width 2 height 38
click at [338, 183] on div "یه" at bounding box center [333, 182] width 39 height 41
click at [333, 184] on div at bounding box center [333, 181] width 2 height 38
click at [316, 212] on button at bounding box center [319, 211] width 12 height 11
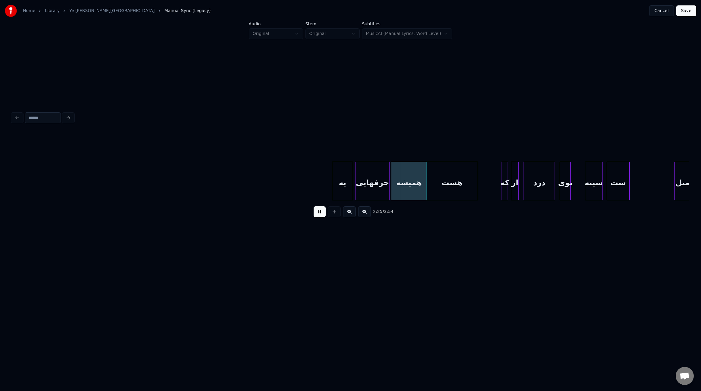
click at [353, 189] on div "یه" at bounding box center [342, 181] width 21 height 39
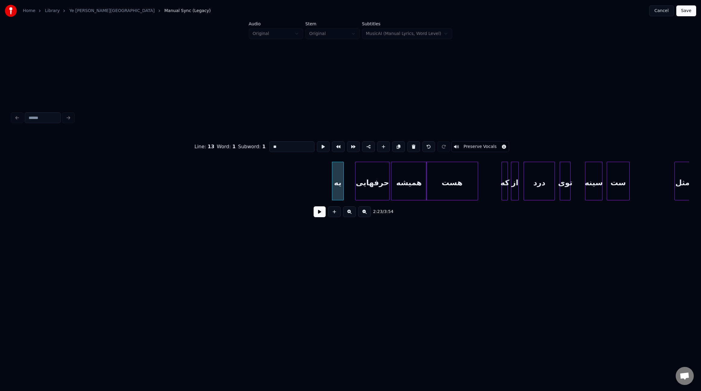
click at [342, 188] on div at bounding box center [343, 181] width 2 height 38
click at [345, 187] on div at bounding box center [345, 181] width 2 height 38
click at [316, 212] on button at bounding box center [319, 211] width 12 height 11
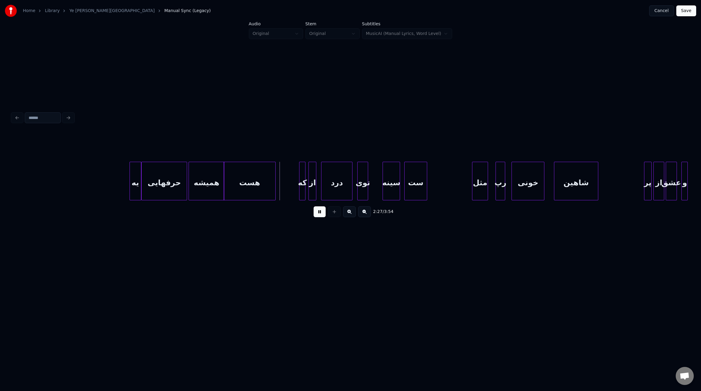
scroll to position [0, 6398]
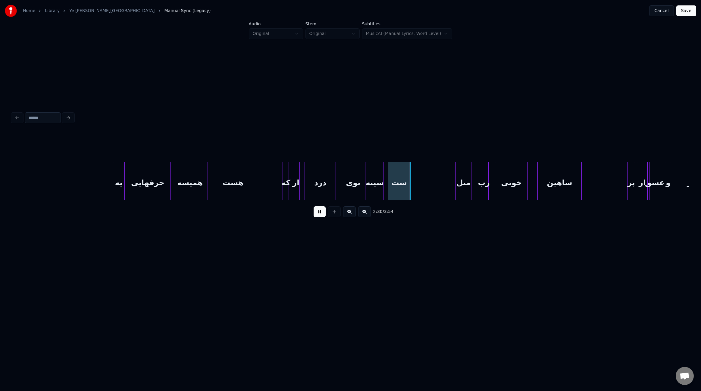
click at [364, 188] on div at bounding box center [364, 181] width 2 height 38
click at [385, 188] on div at bounding box center [386, 181] width 2 height 38
click at [427, 186] on div at bounding box center [427, 181] width 2 height 38
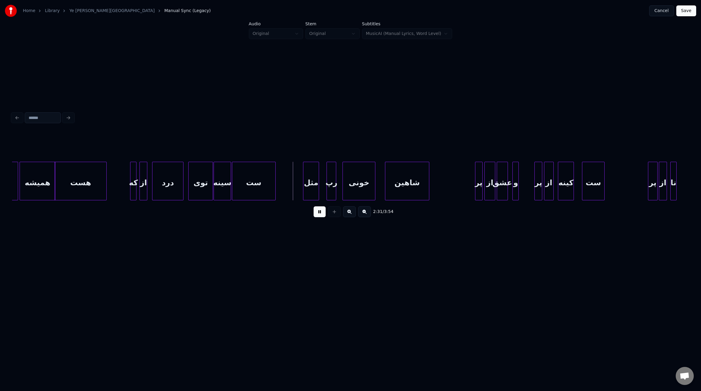
scroll to position [0, 6564]
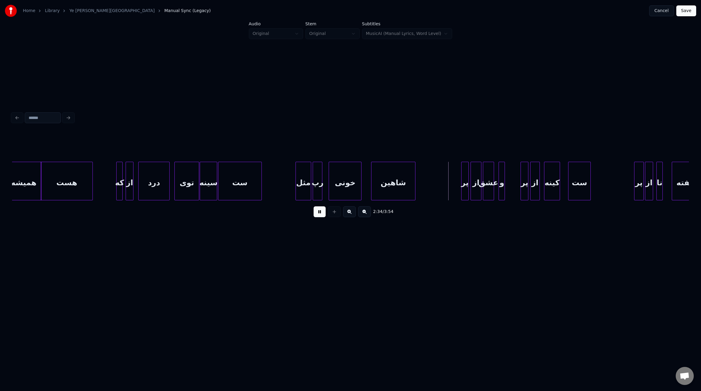
click at [301, 189] on div "مثل" at bounding box center [303, 182] width 15 height 41
click at [323, 189] on div at bounding box center [324, 181] width 2 height 38
click at [367, 184] on div at bounding box center [368, 181] width 2 height 38
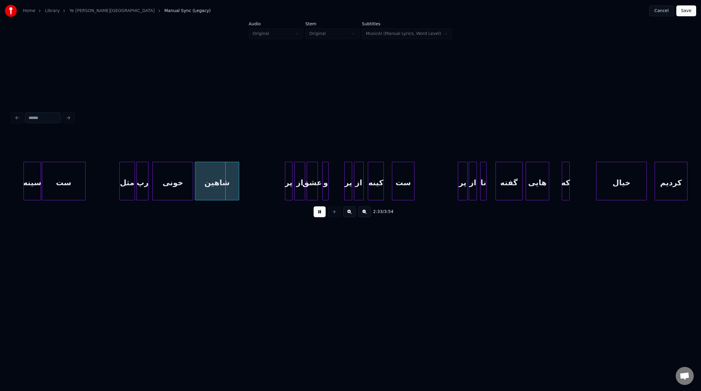
scroll to position [0, 6766]
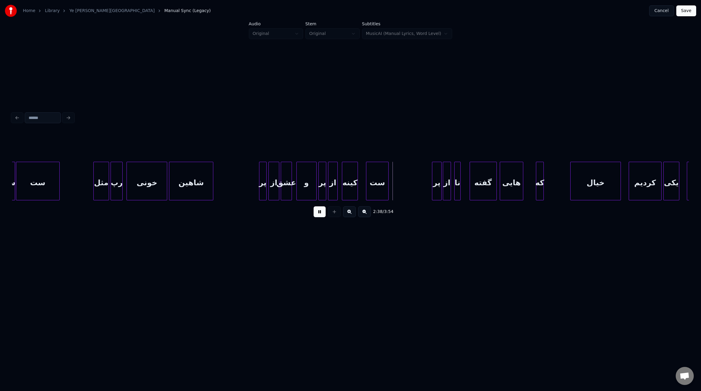
click at [315, 187] on div at bounding box center [315, 181] width 2 height 38
click at [363, 186] on div at bounding box center [364, 181] width 2 height 38
click at [420, 186] on div at bounding box center [420, 181] width 2 height 38
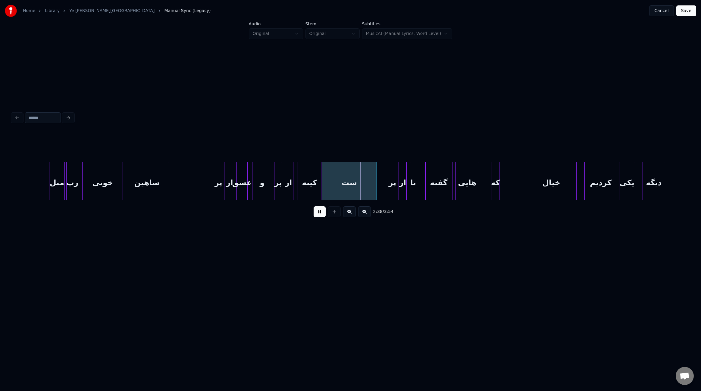
scroll to position [0, 6897]
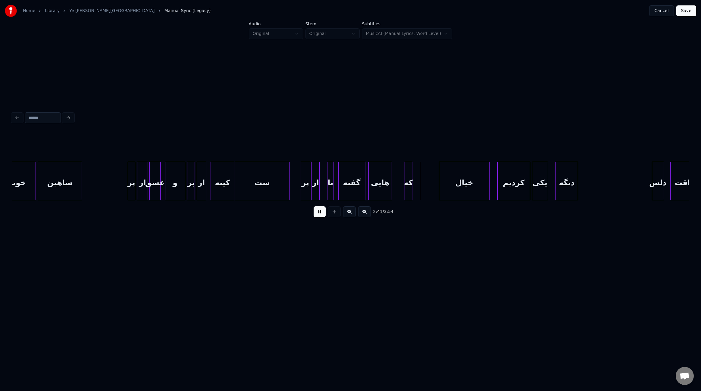
click at [330, 188] on div "نا" at bounding box center [330, 182] width 6 height 41
click at [336, 186] on div at bounding box center [336, 181] width 2 height 38
click at [403, 187] on div at bounding box center [403, 181] width 2 height 38
click at [366, 186] on div at bounding box center [366, 181] width 2 height 38
click at [437, 191] on div at bounding box center [436, 181] width 2 height 38
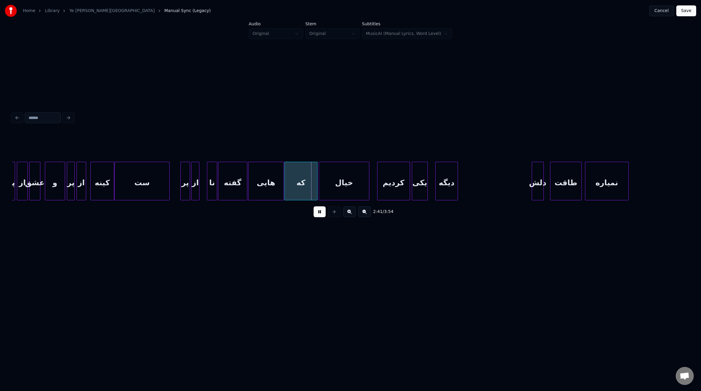
scroll to position [0, 7025]
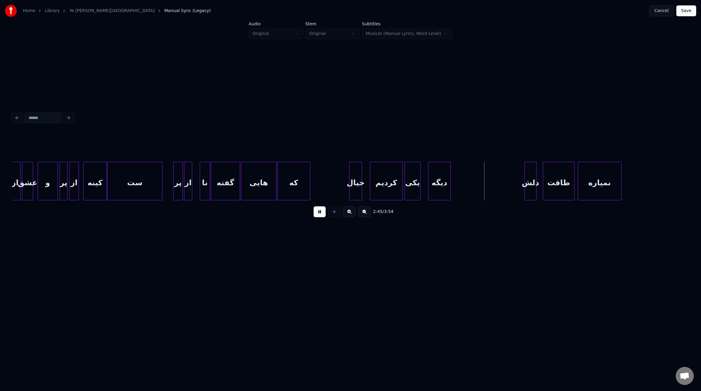
click at [350, 181] on div at bounding box center [350, 181] width 2 height 38
click at [342, 179] on div at bounding box center [342, 181] width 2 height 38
click at [368, 182] on div at bounding box center [368, 181] width 2 height 38
click at [425, 185] on div at bounding box center [425, 181] width 2 height 38
click at [499, 189] on div at bounding box center [499, 181] width 2 height 38
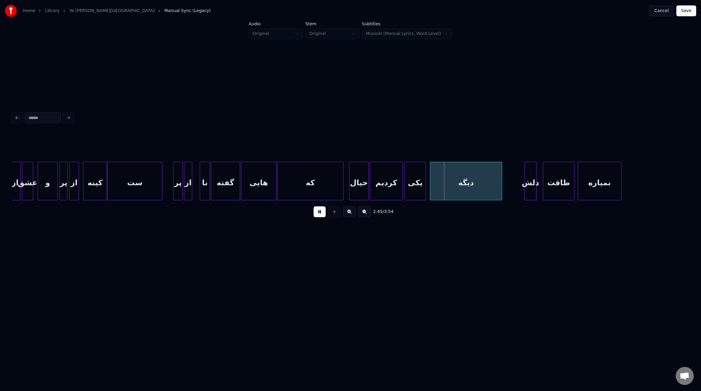
click at [471, 190] on div "دیگه" at bounding box center [466, 182] width 72 height 41
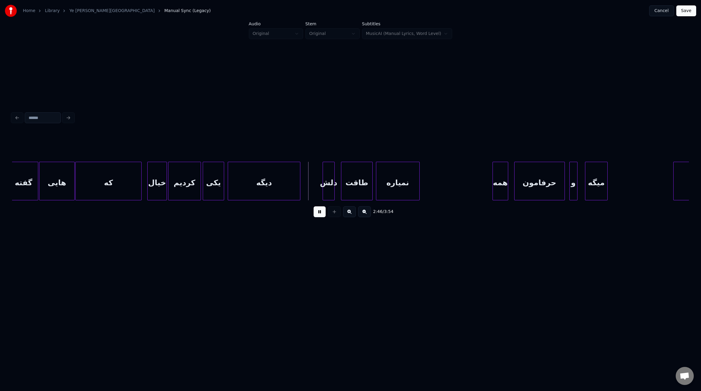
scroll to position [0, 7234]
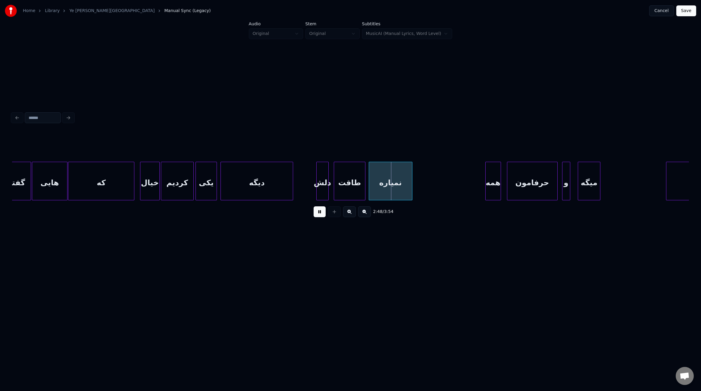
click at [325, 189] on div "دلش" at bounding box center [323, 182] width 12 height 41
click at [337, 185] on div at bounding box center [337, 181] width 2 height 38
click at [331, 186] on div at bounding box center [331, 181] width 2 height 38
click at [390, 191] on div "نمیاره" at bounding box center [392, 182] width 43 height 41
click at [477, 188] on div at bounding box center [477, 181] width 2 height 38
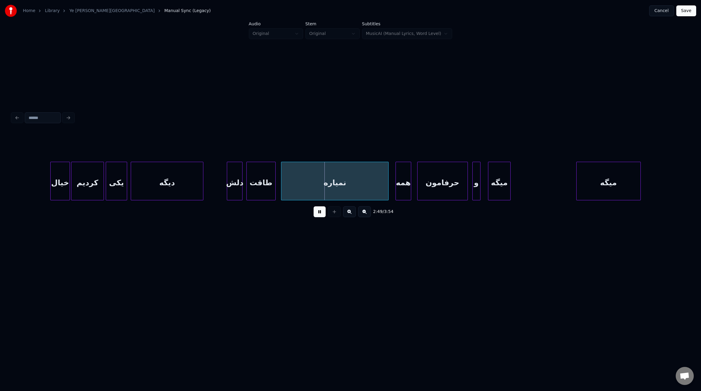
scroll to position [0, 7375]
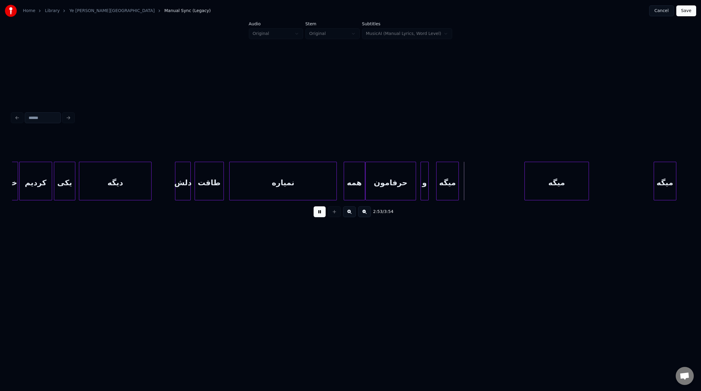
click at [364, 187] on div at bounding box center [364, 181] width 2 height 38
click at [417, 192] on div at bounding box center [418, 181] width 2 height 38
click at [437, 189] on div "میگه" at bounding box center [440, 182] width 22 height 41
click at [499, 189] on div at bounding box center [500, 181] width 2 height 38
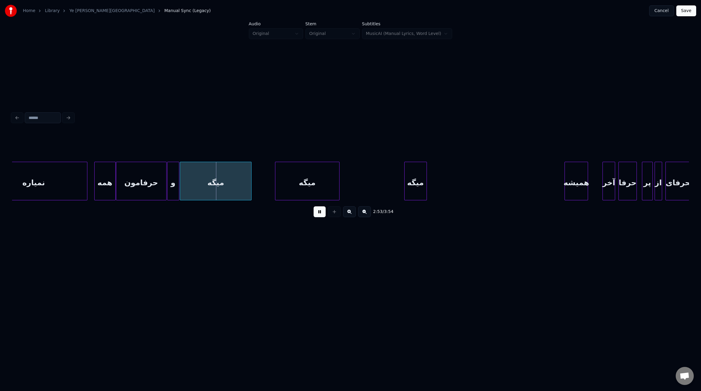
scroll to position [0, 7695]
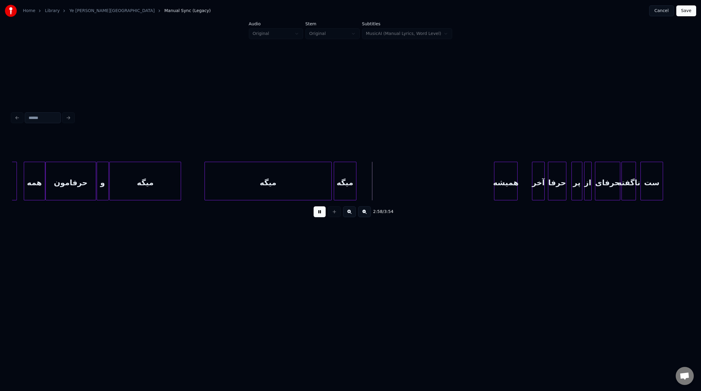
click at [330, 188] on div at bounding box center [330, 181] width 2 height 38
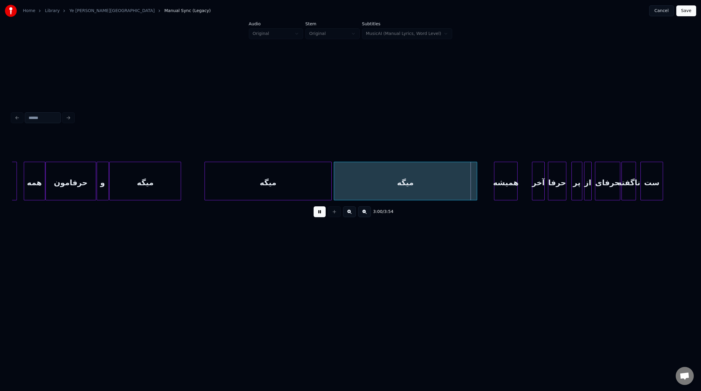
click at [476, 186] on div at bounding box center [476, 181] width 2 height 38
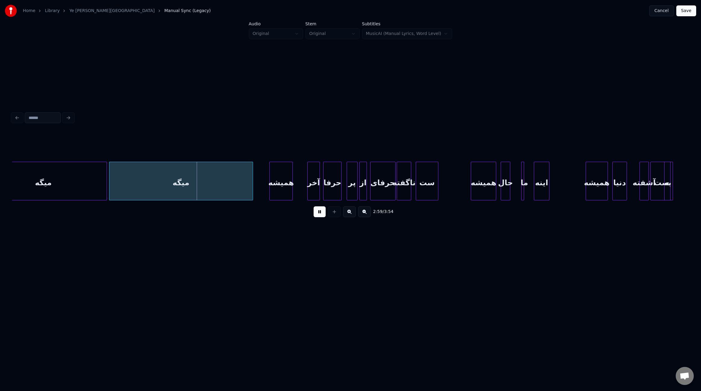
scroll to position [0, 7943]
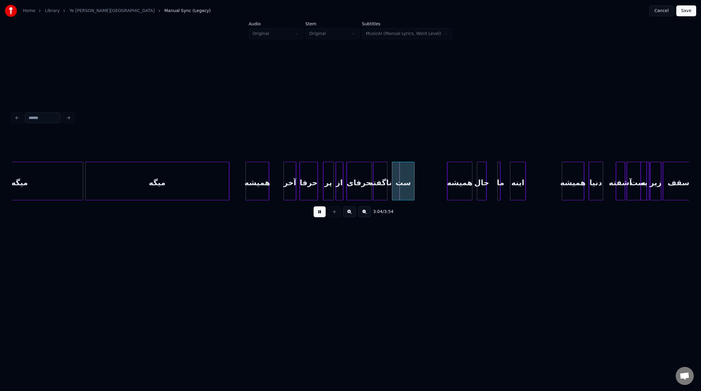
click at [278, 191] on div at bounding box center [279, 181] width 2 height 38
click at [265, 191] on div at bounding box center [266, 181] width 2 height 38
click at [268, 188] on div at bounding box center [269, 181] width 2 height 38
click at [320, 190] on div at bounding box center [321, 181] width 2 height 38
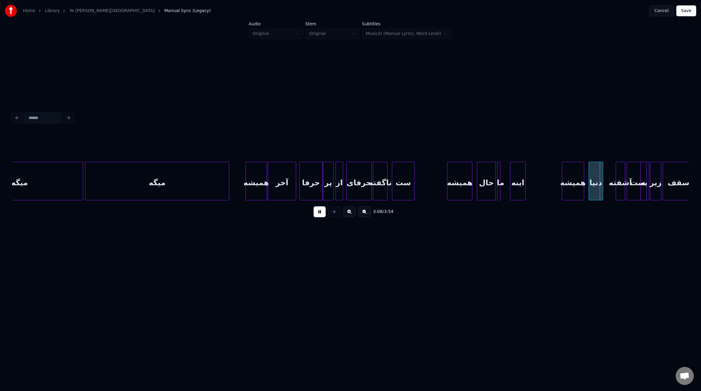
click at [495, 187] on div at bounding box center [495, 181] width 2 height 38
click at [507, 189] on div at bounding box center [507, 181] width 2 height 38
click at [508, 189] on div at bounding box center [507, 181] width 2 height 38
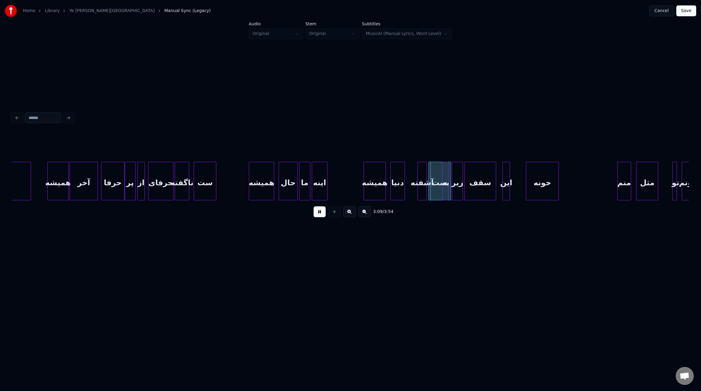
scroll to position [0, 8168]
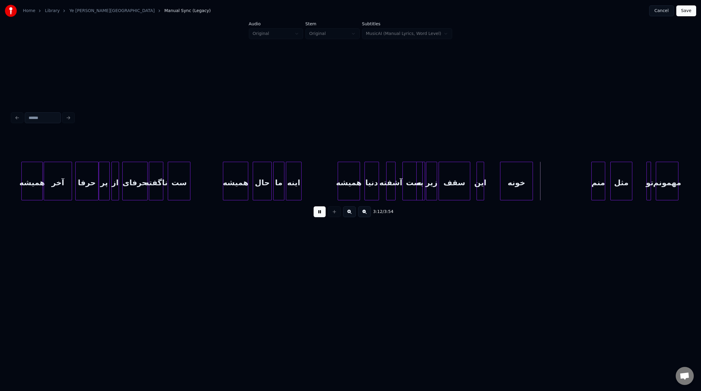
click at [389, 189] on div "آشفته" at bounding box center [390, 182] width 9 height 41
click at [405, 189] on div "ست" at bounding box center [408, 182] width 22 height 41
click at [412, 190] on div at bounding box center [411, 181] width 2 height 38
click at [484, 192] on div "این" at bounding box center [482, 181] width 8 height 39
click at [477, 191] on div at bounding box center [477, 181] width 2 height 38
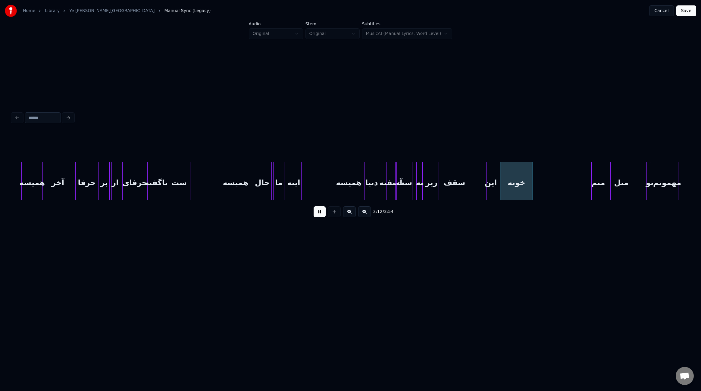
click at [491, 192] on div "این" at bounding box center [490, 182] width 8 height 41
click at [484, 193] on div at bounding box center [483, 181] width 2 height 38
click at [546, 187] on div at bounding box center [546, 181] width 2 height 38
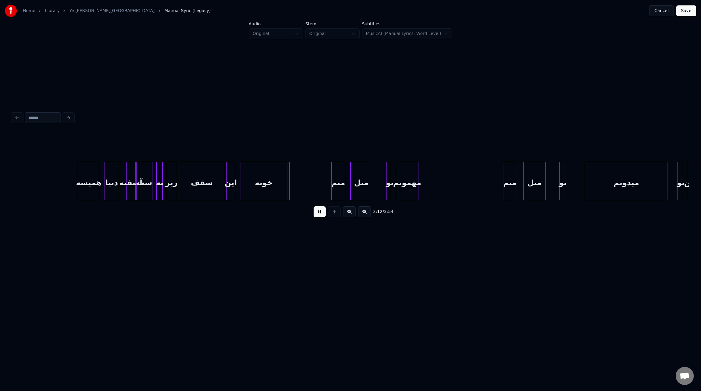
scroll to position [0, 8531]
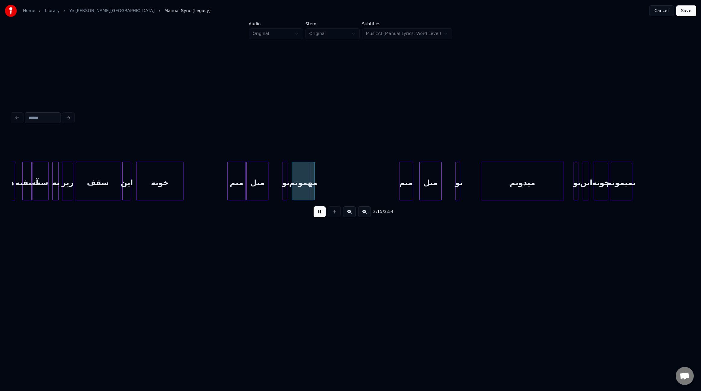
click at [245, 187] on div at bounding box center [245, 181] width 2 height 38
click at [279, 186] on div at bounding box center [280, 181] width 2 height 38
click at [289, 184] on div at bounding box center [290, 181] width 2 height 38
click at [382, 180] on div at bounding box center [382, 181] width 2 height 38
click at [417, 175] on div at bounding box center [417, 181] width 2 height 38
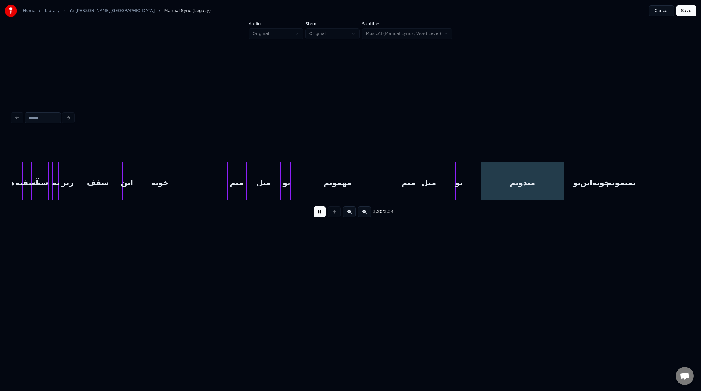
click at [439, 183] on div "مثل" at bounding box center [429, 181] width 22 height 39
click at [453, 184] on div at bounding box center [453, 181] width 2 height 38
click at [480, 187] on div at bounding box center [479, 181] width 2 height 38
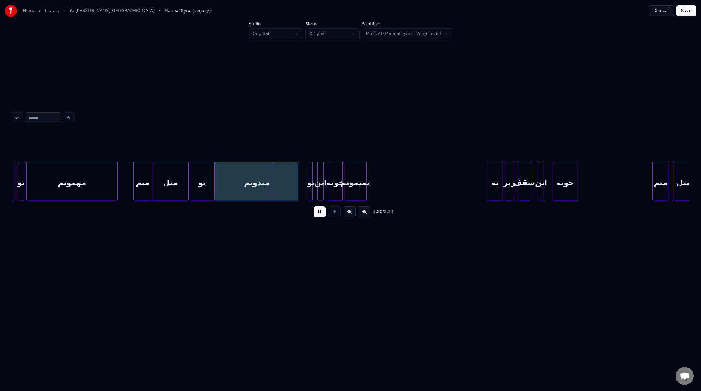
scroll to position [0, 8795]
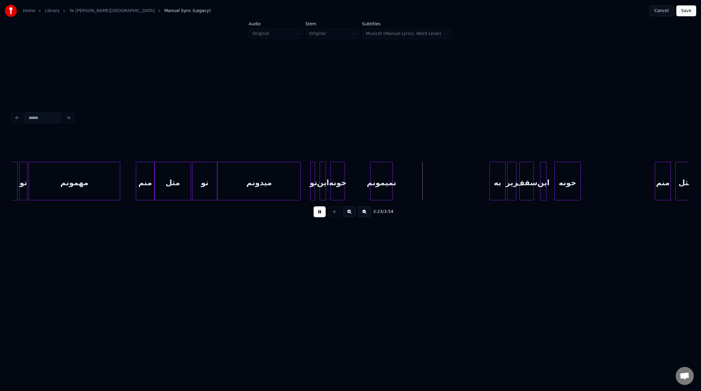
click at [388, 189] on div "نمیمونم" at bounding box center [381, 182] width 22 height 41
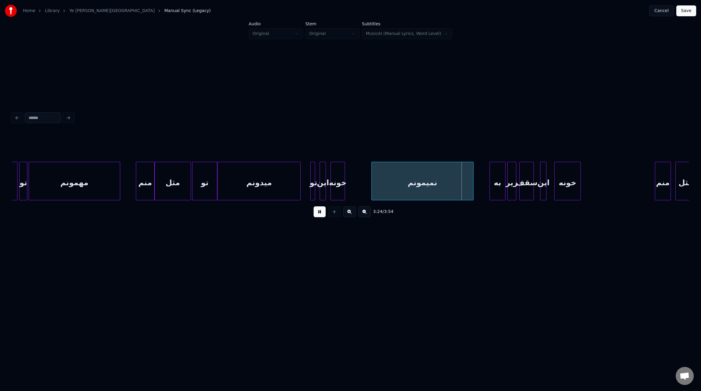
click at [473, 191] on div at bounding box center [472, 181] width 2 height 38
click at [369, 186] on div at bounding box center [369, 181] width 2 height 38
click at [329, 189] on div at bounding box center [329, 181] width 2 height 38
click at [317, 188] on div at bounding box center [317, 181] width 2 height 38
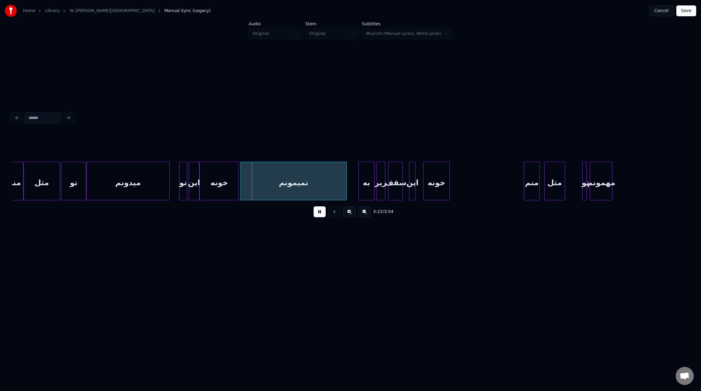
scroll to position [0, 8985]
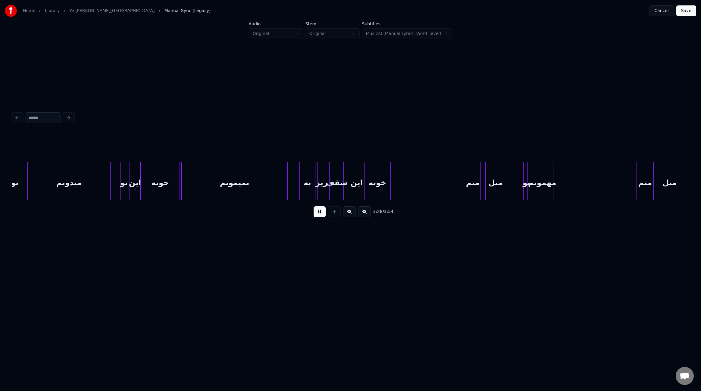
click at [362, 189] on div at bounding box center [362, 181] width 2 height 38
click at [391, 190] on div "خونه" at bounding box center [391, 182] width 26 height 41
click at [389, 189] on div "خونه" at bounding box center [390, 182] width 26 height 41
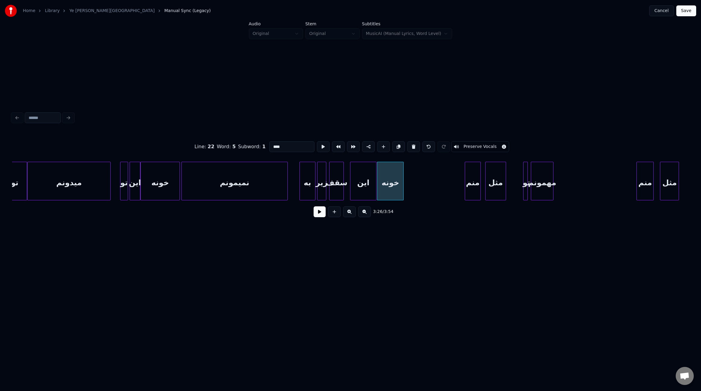
click at [376, 192] on div at bounding box center [375, 181] width 2 height 38
click at [318, 142] on button at bounding box center [323, 146] width 13 height 11
click at [359, 186] on div at bounding box center [360, 181] width 2 height 38
click at [357, 187] on div at bounding box center [357, 181] width 2 height 38
click at [318, 214] on button at bounding box center [319, 211] width 12 height 11
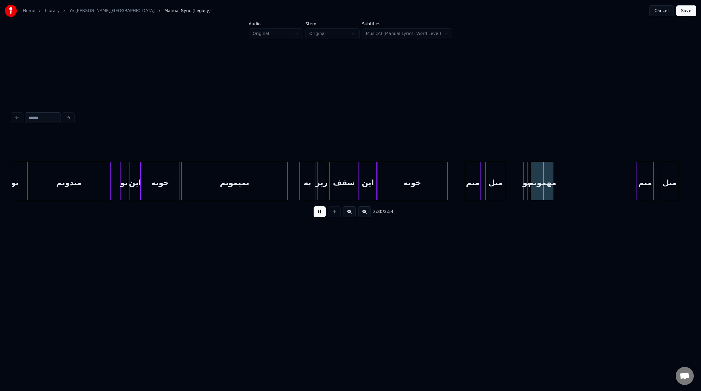
click at [447, 182] on div at bounding box center [446, 181] width 2 height 38
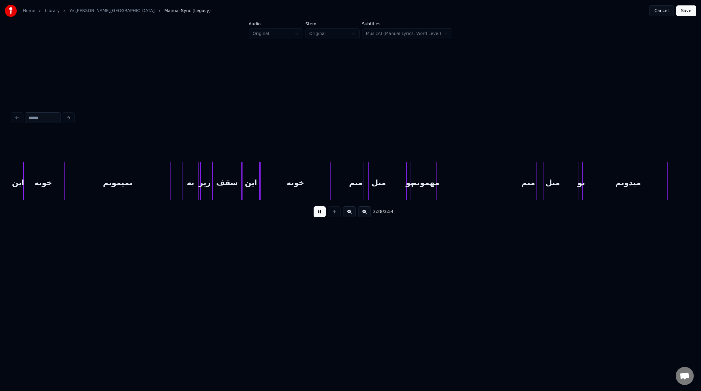
scroll to position [0, 9099]
click at [405, 185] on div at bounding box center [406, 181] width 2 height 38
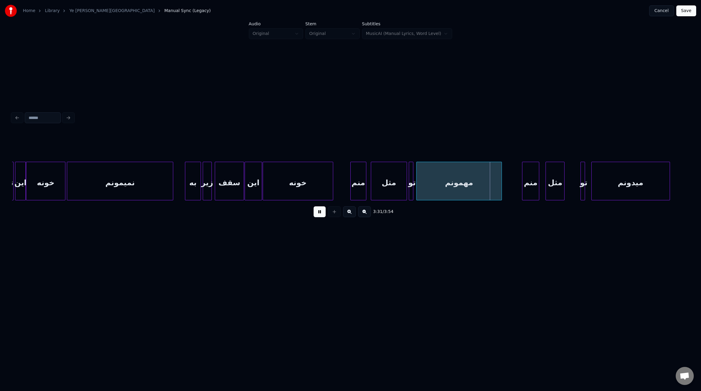
click at [500, 184] on div at bounding box center [501, 181] width 2 height 38
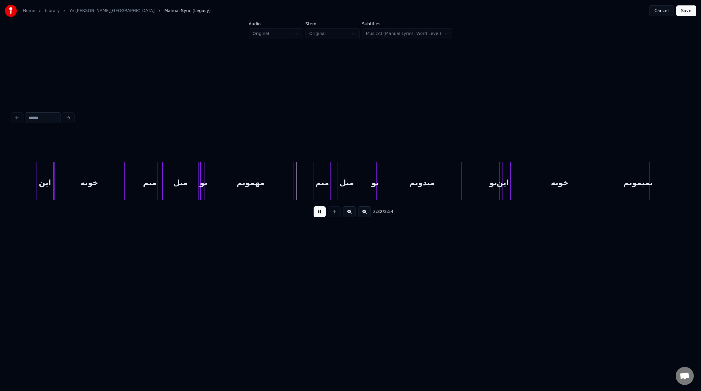
scroll to position [0, 9333]
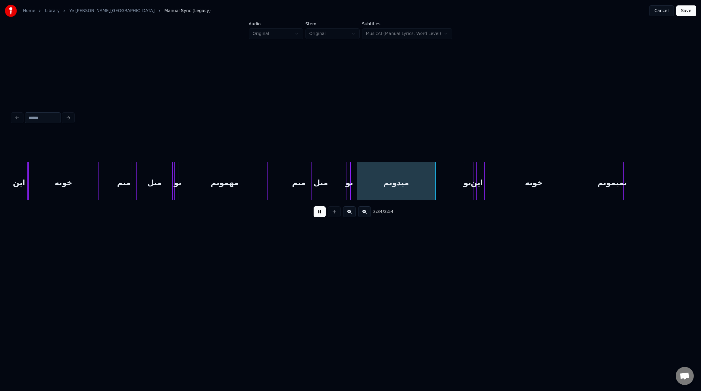
click at [308, 189] on div at bounding box center [309, 181] width 2 height 38
click at [345, 188] on div at bounding box center [344, 181] width 2 height 38
click at [359, 183] on div at bounding box center [359, 181] width 2 height 38
click at [356, 187] on div at bounding box center [355, 181] width 2 height 38
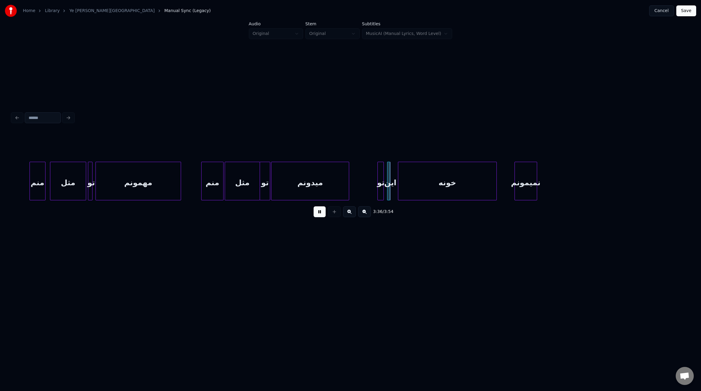
scroll to position [0, 9446]
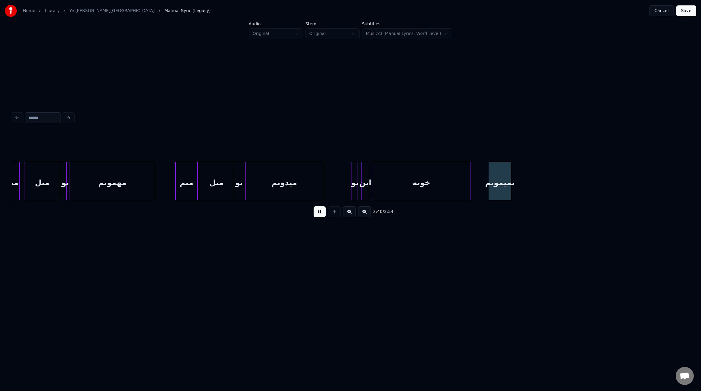
click at [368, 189] on div at bounding box center [368, 181] width 2 height 38
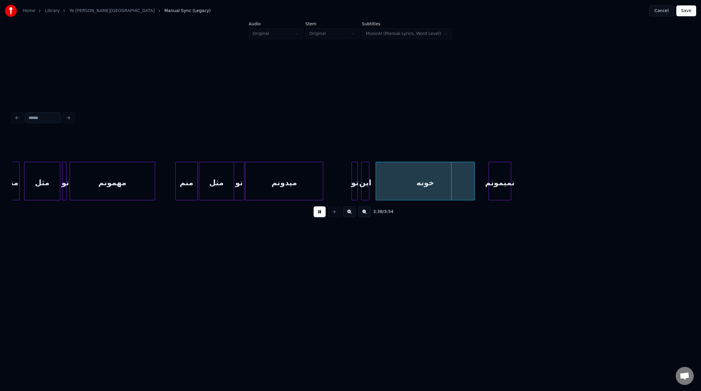
click at [394, 188] on div "خونه" at bounding box center [425, 182] width 98 height 41
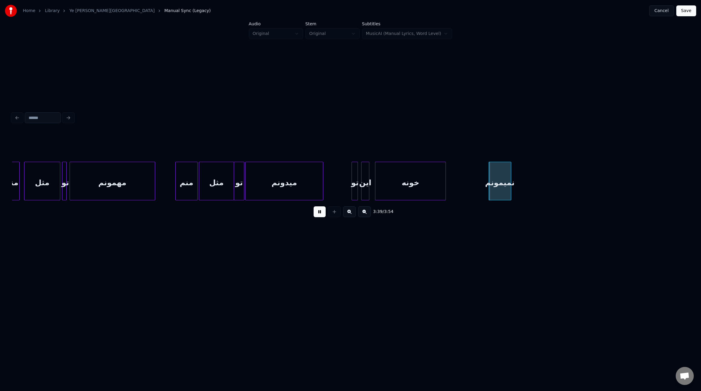
click at [445, 182] on div at bounding box center [445, 181] width 2 height 38
click at [372, 186] on div at bounding box center [372, 181] width 2 height 38
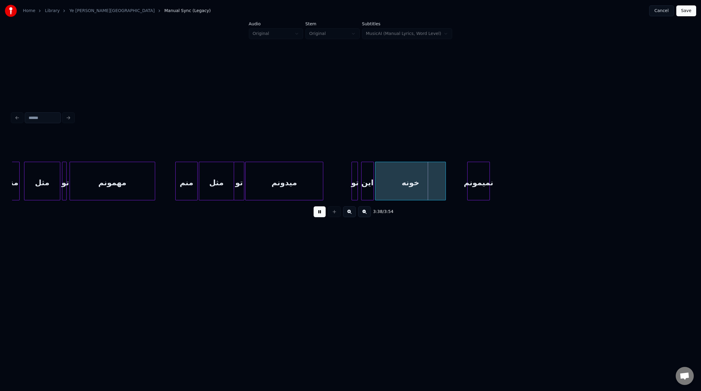
click at [480, 186] on div "نمیمونم" at bounding box center [478, 182] width 22 height 41
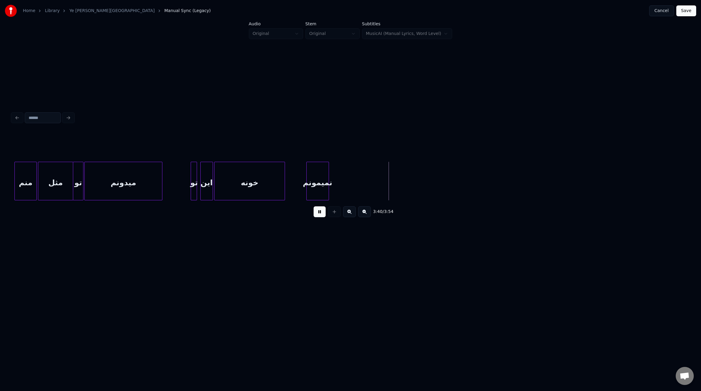
scroll to position [0, 9635]
click at [395, 175] on div at bounding box center [396, 181] width 2 height 38
click at [392, 171] on div at bounding box center [393, 181] width 2 height 38
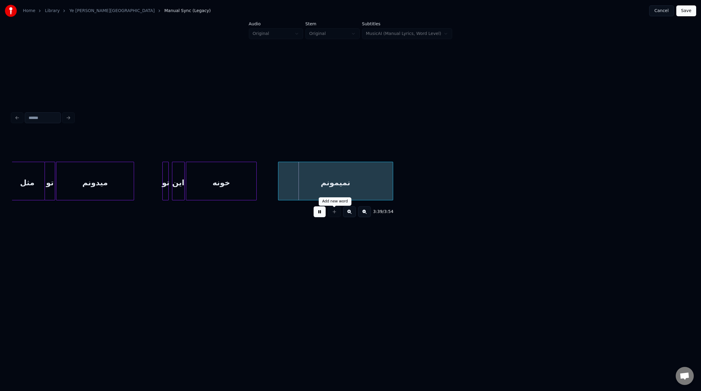
click at [319, 215] on button at bounding box center [319, 211] width 12 height 11
click at [166, 172] on div "تو" at bounding box center [166, 182] width 6 height 41
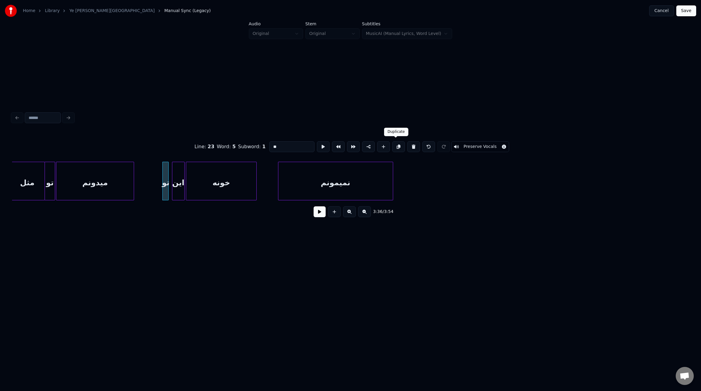
click at [398, 146] on button at bounding box center [398, 146] width 13 height 11
click at [405, 176] on div "تو" at bounding box center [406, 182] width 6 height 41
click at [178, 167] on div "این" at bounding box center [178, 182] width 12 height 41
click at [396, 146] on button at bounding box center [398, 146] width 13 height 11
click at [415, 170] on div "این" at bounding box center [416, 182] width 12 height 41
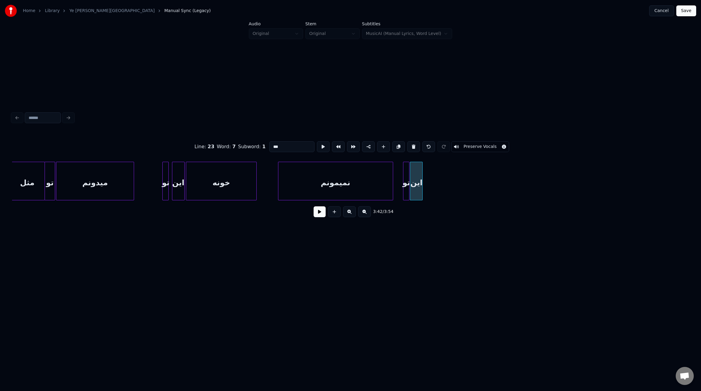
click at [244, 179] on div "خونه" at bounding box center [221, 182] width 70 height 41
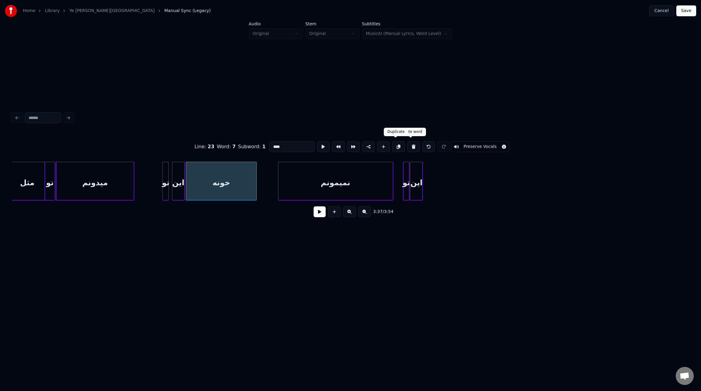
click at [396, 144] on button at bounding box center [398, 146] width 13 height 11
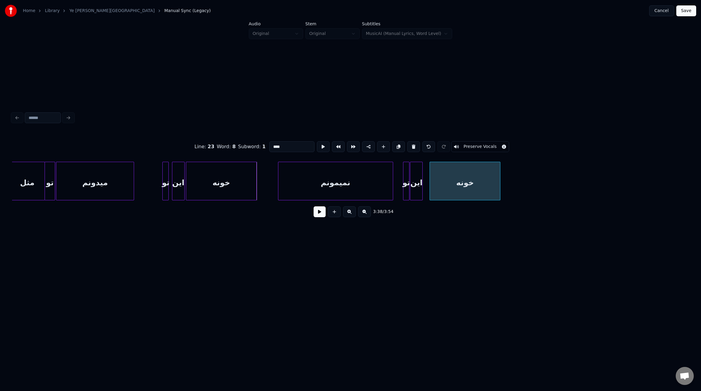
click at [442, 171] on div "خونه" at bounding box center [465, 182] width 70 height 41
click at [329, 168] on div "نمیمونم" at bounding box center [335, 182] width 114 height 41
type input "*******"
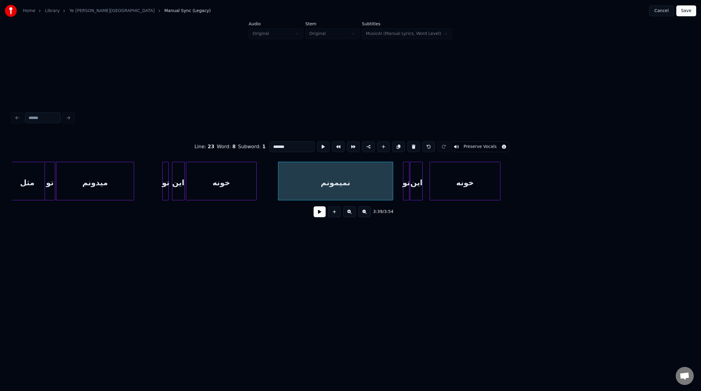
click at [397, 144] on button at bounding box center [398, 146] width 13 height 11
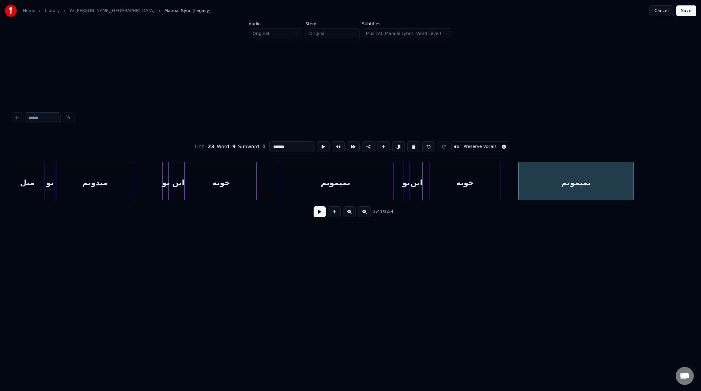
click at [576, 177] on div "نمیمونم" at bounding box center [576, 182] width 114 height 41
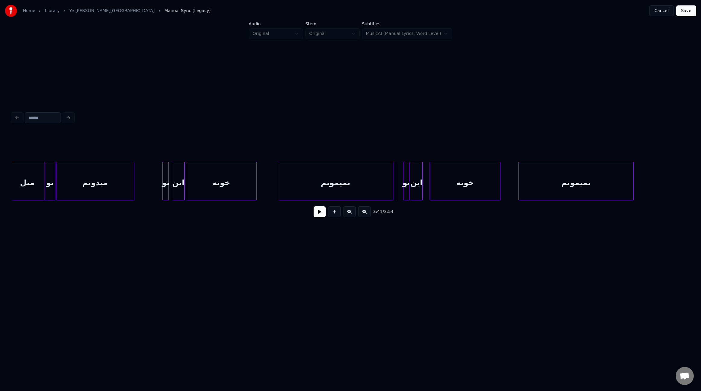
click at [320, 212] on button at bounding box center [319, 211] width 12 height 11
click at [397, 187] on div at bounding box center [398, 181] width 2 height 38
click at [428, 188] on div at bounding box center [427, 181] width 2 height 38
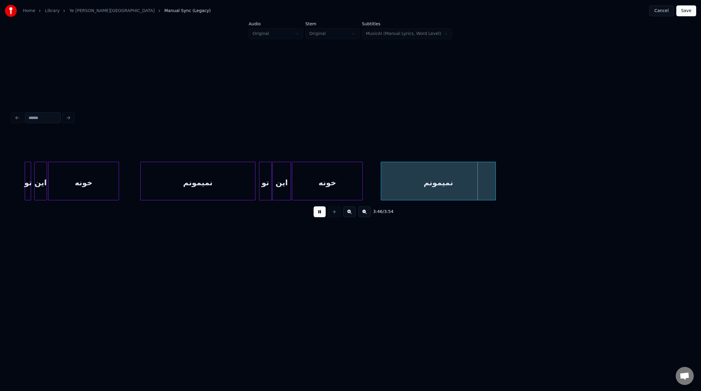
scroll to position [0, 9796]
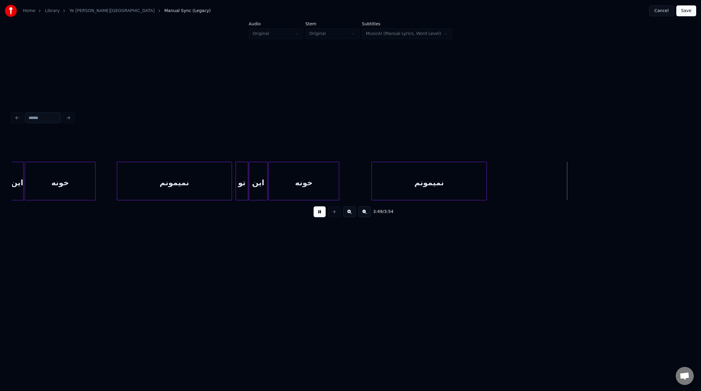
click at [486, 177] on div "نمیمونم" at bounding box center [428, 181] width 115 height 39
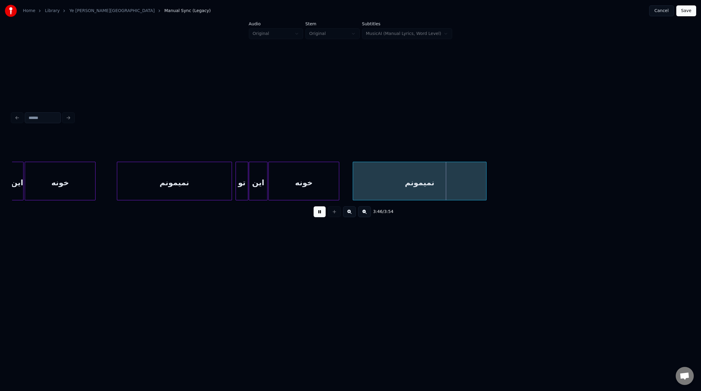
click at [354, 171] on div at bounding box center [354, 181] width 2 height 38
click at [689, 13] on button "Save" at bounding box center [686, 10] width 20 height 11
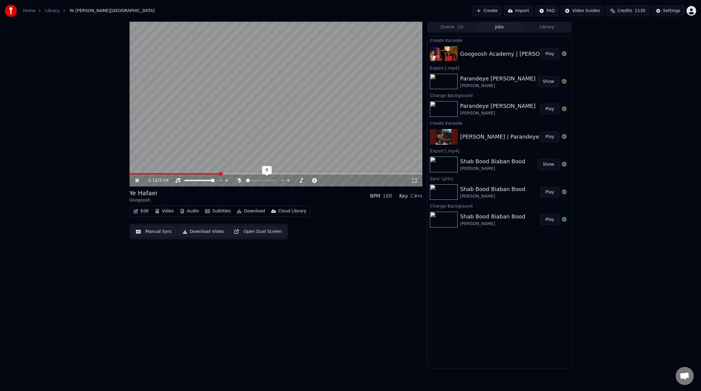
click at [240, 179] on icon at bounding box center [239, 180] width 6 height 5
click at [240, 179] on icon at bounding box center [239, 180] width 3 height 5
click at [240, 179] on icon at bounding box center [239, 180] width 6 height 5
click at [240, 179] on icon at bounding box center [239, 180] width 3 height 5
click at [338, 142] on video at bounding box center [275, 104] width 293 height 165
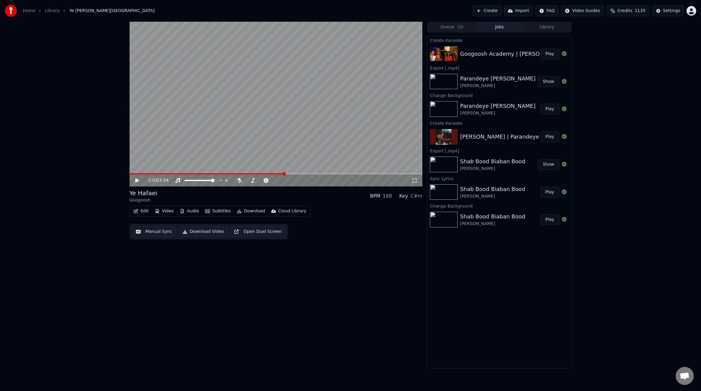
click at [146, 213] on button "Edit" at bounding box center [141, 211] width 20 height 8
click at [159, 238] on div "Edit Metadata" at bounding box center [161, 234] width 61 height 10
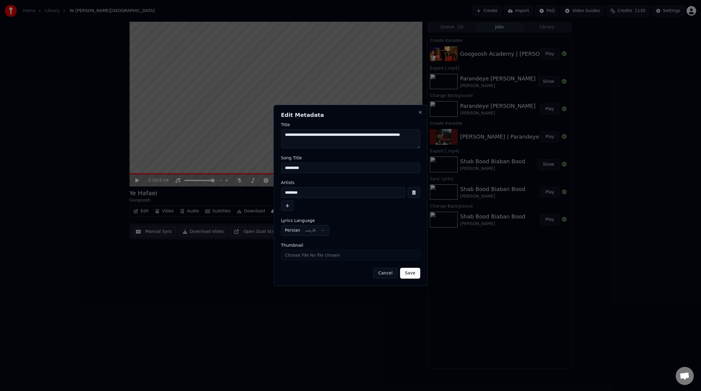
drag, startPoint x: 324, startPoint y: 136, endPoint x: 282, endPoint y: 134, distance: 41.9
click at [282, 134] on textarea "**********" at bounding box center [350, 138] width 139 height 19
click at [302, 167] on input "*********" at bounding box center [350, 167] width 139 height 11
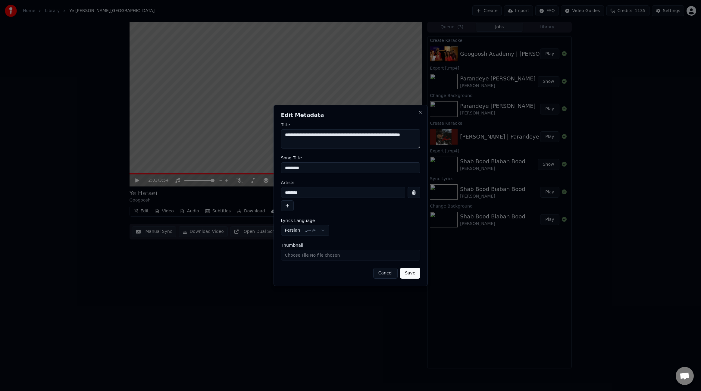
click at [296, 167] on input "*********" at bounding box center [350, 167] width 139 height 11
click at [308, 169] on input "**********" at bounding box center [350, 167] width 139 height 11
click at [357, 168] on input "**********" at bounding box center [350, 167] width 139 height 11
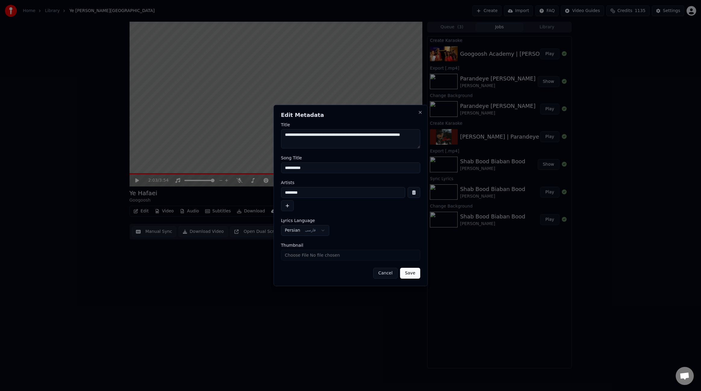
type input "**********"
click at [338, 135] on textarea "**********" at bounding box center [350, 138] width 139 height 19
type textarea "**********"
click at [414, 273] on button "Save" at bounding box center [410, 273] width 20 height 11
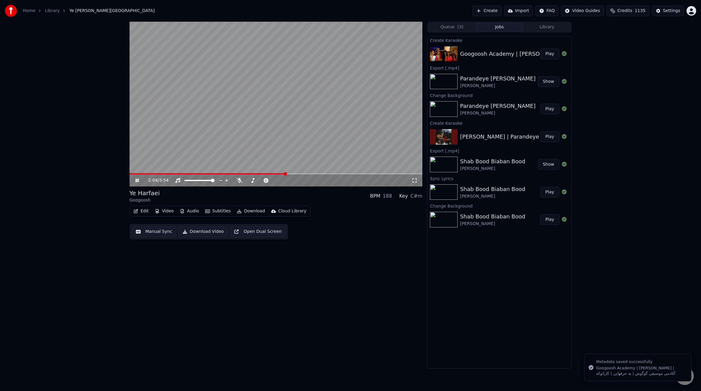
click at [353, 132] on video at bounding box center [275, 104] width 293 height 165
click at [166, 214] on button "Video" at bounding box center [164, 211] width 24 height 8
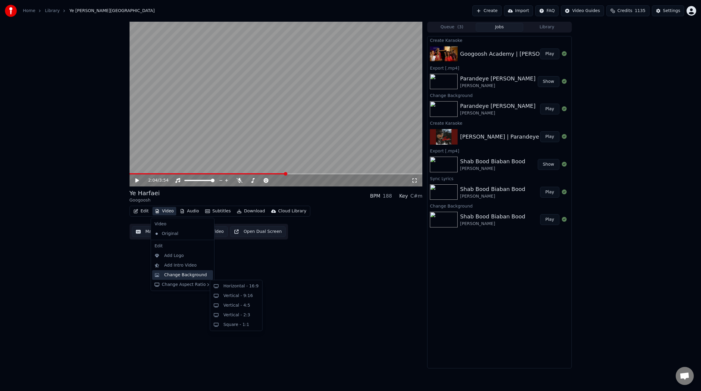
click at [184, 277] on div "Change Background" at bounding box center [185, 275] width 43 height 6
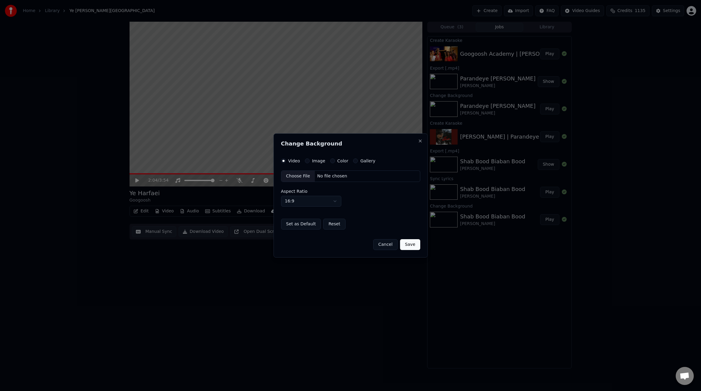
click at [387, 245] on button "Cancel" at bounding box center [385, 244] width 24 height 11
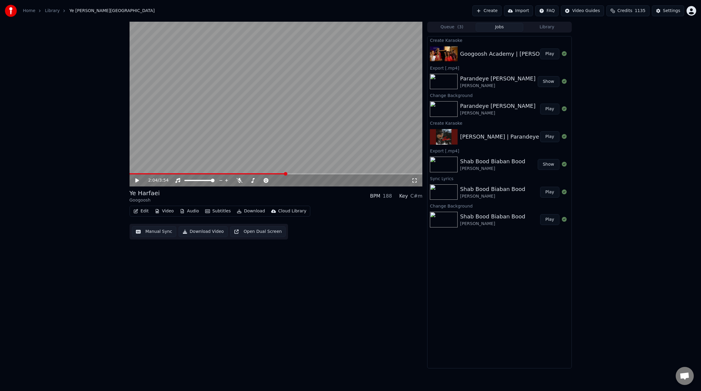
click at [144, 211] on button "Edit" at bounding box center [141, 211] width 20 height 8
click at [149, 234] on div "Edit Metadata" at bounding box center [158, 234] width 30 height 6
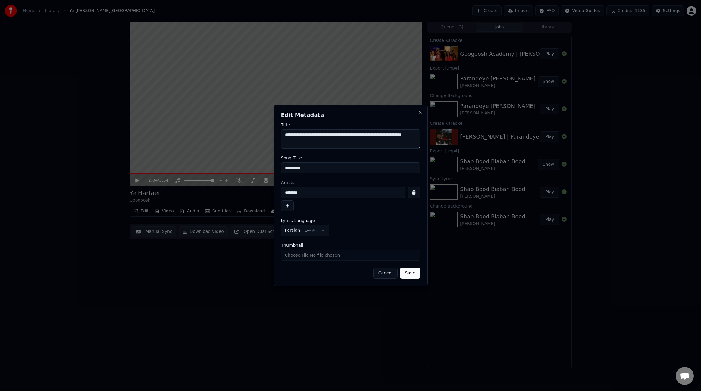
click at [312, 168] on input "**********" at bounding box center [350, 167] width 139 height 11
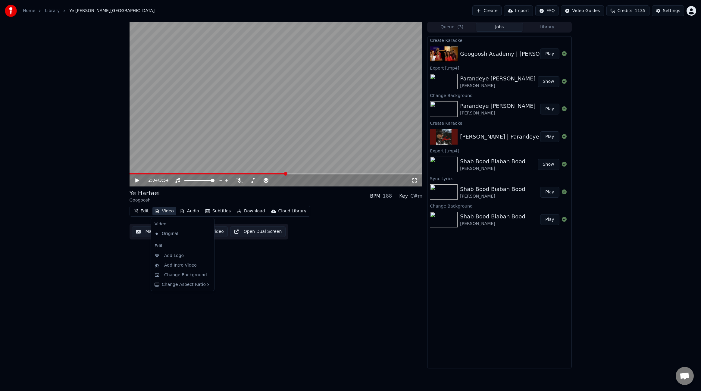
click at [165, 211] on button "Video" at bounding box center [164, 211] width 24 height 8
click at [173, 274] on div "Change Background" at bounding box center [185, 275] width 43 height 6
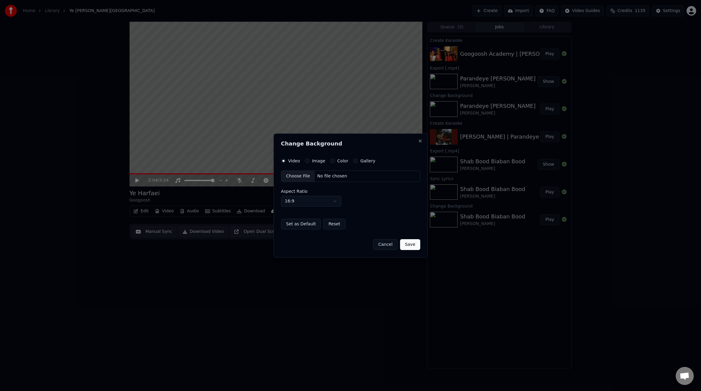
click at [308, 162] on button "Image" at bounding box center [307, 160] width 5 height 5
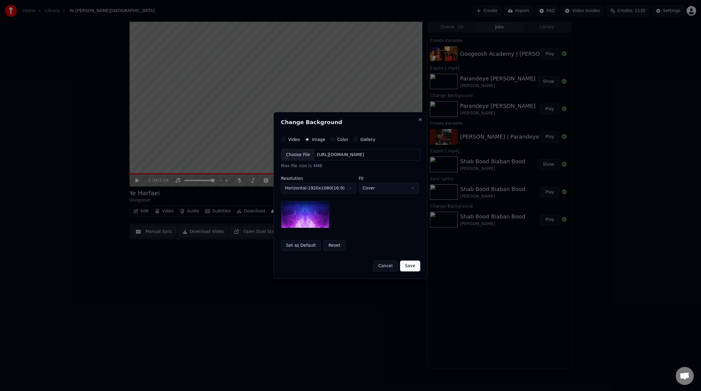
click at [301, 157] on div "Choose File" at bounding box center [298, 154] width 34 height 11
click at [416, 262] on button "Save" at bounding box center [410, 265] width 20 height 11
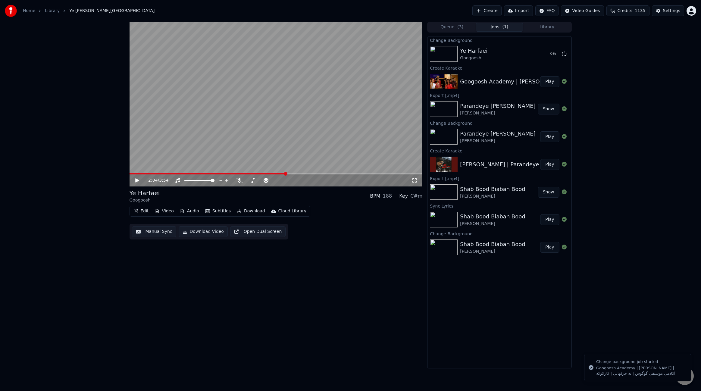
click at [367, 102] on video at bounding box center [275, 104] width 293 height 165
click at [240, 180] on icon at bounding box center [239, 180] width 6 height 5
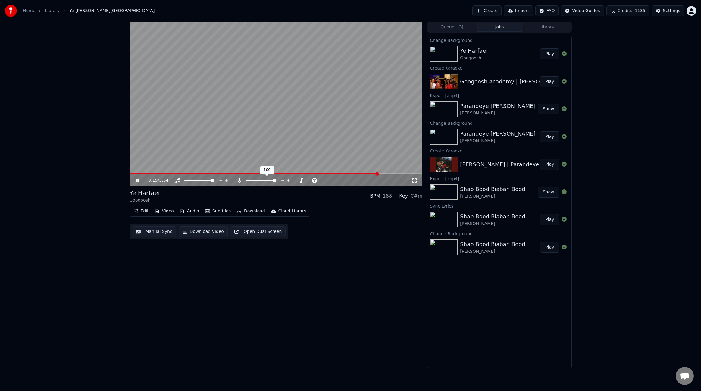
click at [240, 180] on icon at bounding box center [239, 180] width 6 height 5
click at [552, 51] on button "Play" at bounding box center [549, 53] width 19 height 11
click at [360, 174] on span at bounding box center [275, 173] width 293 height 1
click at [240, 182] on icon at bounding box center [239, 180] width 6 height 5
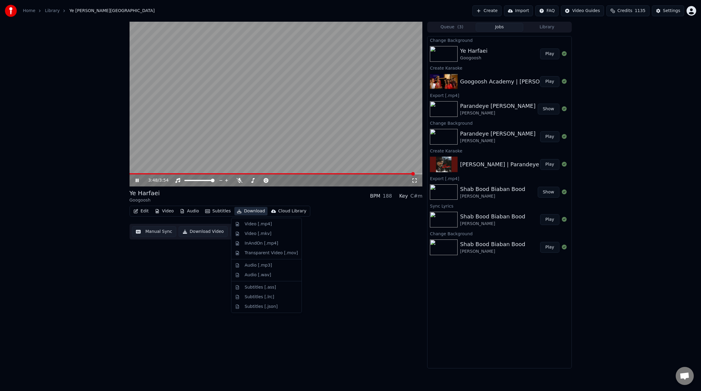
click at [248, 211] on button "Download" at bounding box center [250, 211] width 33 height 8
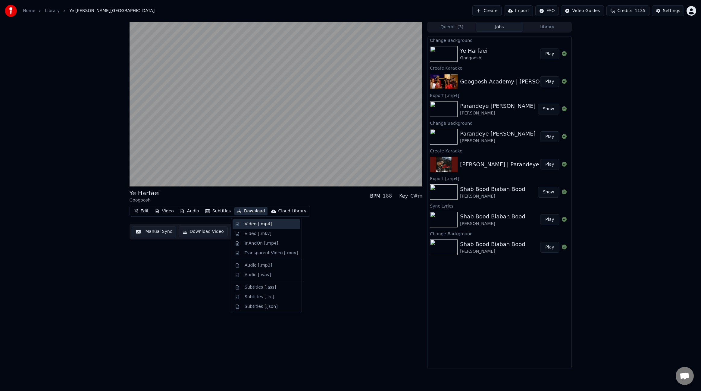
click at [266, 224] on div "Video [.mp4]" at bounding box center [258, 224] width 27 height 6
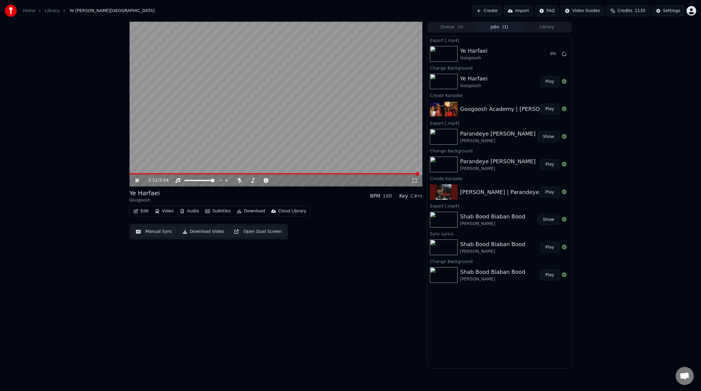
click at [330, 104] on video at bounding box center [275, 104] width 293 height 165
click at [146, 212] on button "Edit" at bounding box center [141, 211] width 20 height 8
click at [160, 235] on div "Edit Metadata" at bounding box center [158, 234] width 30 height 6
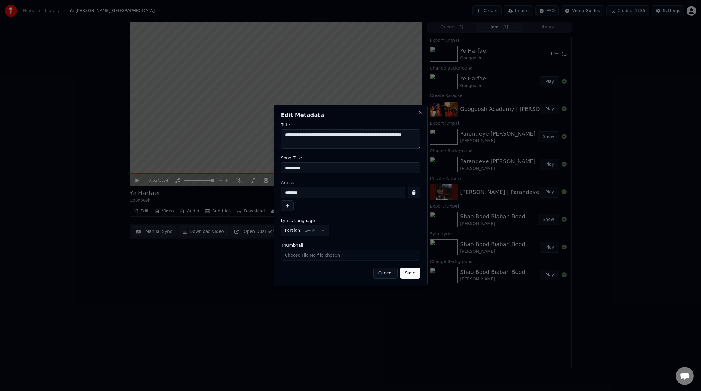
click at [348, 140] on textarea "**********" at bounding box center [350, 138] width 139 height 19
click at [392, 276] on button "Cancel" at bounding box center [385, 273] width 24 height 11
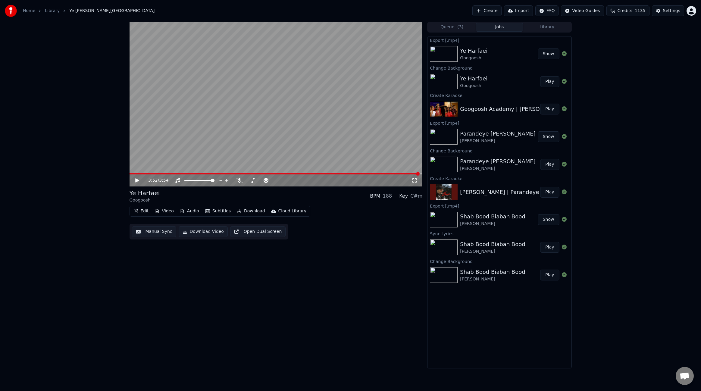
click at [139, 212] on button "Edit" at bounding box center [141, 211] width 20 height 8
click at [151, 222] on div "Edit Lyrics" at bounding box center [153, 224] width 21 height 6
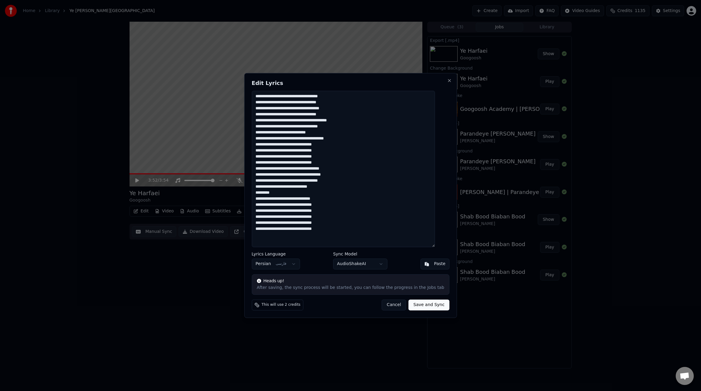
click at [345, 166] on textarea "**********" at bounding box center [342, 169] width 183 height 156
click at [420, 96] on textarea "**********" at bounding box center [342, 169] width 183 height 156
click at [412, 102] on textarea "**********" at bounding box center [342, 169] width 183 height 156
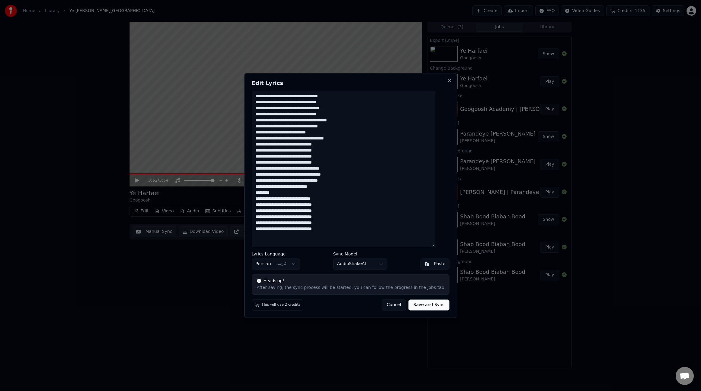
click at [412, 102] on textarea "**********" at bounding box center [342, 169] width 183 height 156
click at [427, 143] on textarea "**********" at bounding box center [342, 169] width 183 height 156
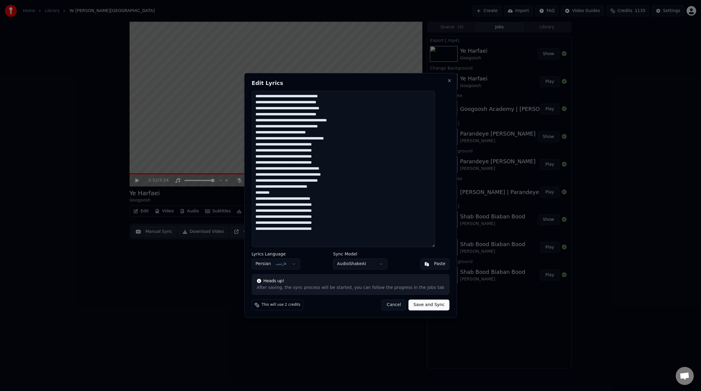
click at [429, 197] on textarea "**********" at bounding box center [342, 169] width 183 height 156
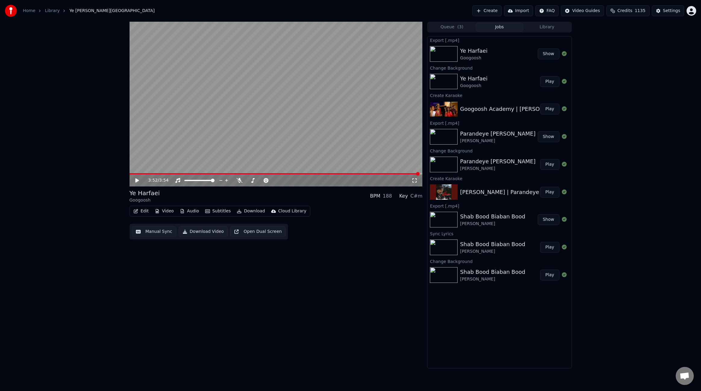
click at [223, 276] on div "3:52 / 3:54 Ye Harfaei Googoosh BPM 188 Key C#m Edit Video Audio Subtitles Down…" at bounding box center [275, 195] width 293 height 347
click at [136, 181] on icon at bounding box center [137, 180] width 4 height 4
click at [157, 173] on span at bounding box center [275, 173] width 293 height 1
click at [168, 174] on span at bounding box center [275, 173] width 293 height 1
click at [165, 173] on span at bounding box center [148, 173] width 39 height 1
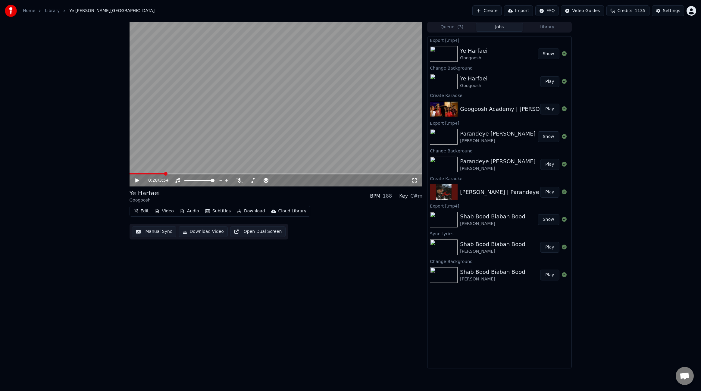
click at [343, 173] on span at bounding box center [275, 173] width 293 height 1
click at [139, 181] on icon at bounding box center [141, 180] width 14 height 5
click at [67, 182] on div "3:03 / 3:54 Ye Harfaei Googoosh BPM 188 Key C#m Edit Video Audio Subtitles Down…" at bounding box center [350, 195] width 701 height 347
click at [169, 211] on button "Video" at bounding box center [164, 211] width 24 height 8
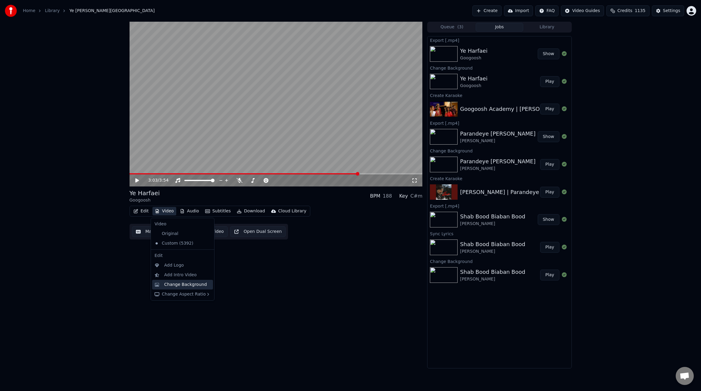
click at [185, 283] on div "Change Background" at bounding box center [185, 285] width 43 height 6
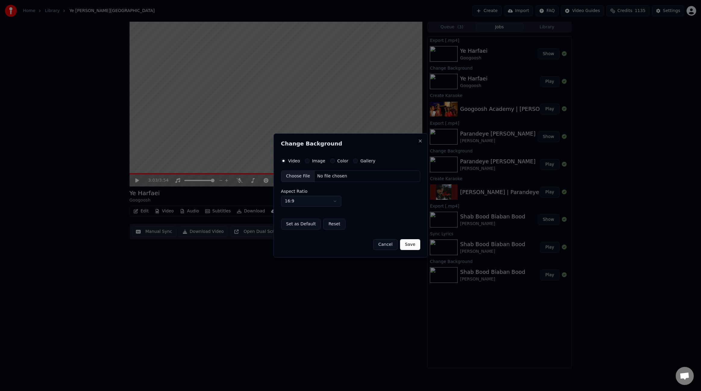
click at [302, 176] on div "Choose File" at bounding box center [298, 176] width 34 height 11
click at [301, 201] on body "Home Library [PERSON_NAME] Create Import FAQ Video Guides Credits 1135 Settings…" at bounding box center [350, 195] width 701 height 391
click at [411, 245] on button "Save" at bounding box center [410, 244] width 20 height 11
select select "****"
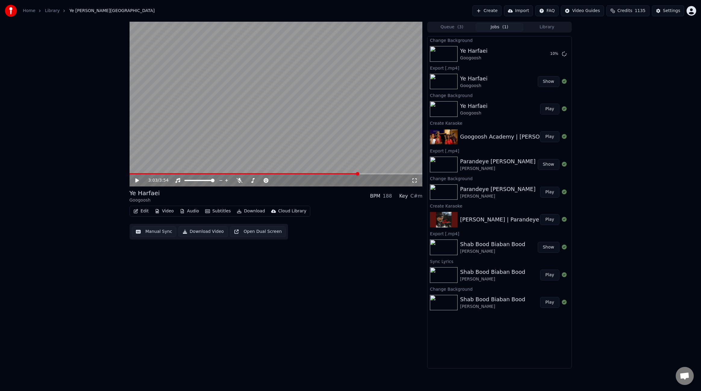
click at [250, 213] on button "Download" at bounding box center [250, 211] width 33 height 8
click at [239, 180] on icon at bounding box center [239, 180] width 6 height 5
click at [251, 211] on button "Download" at bounding box center [250, 211] width 33 height 8
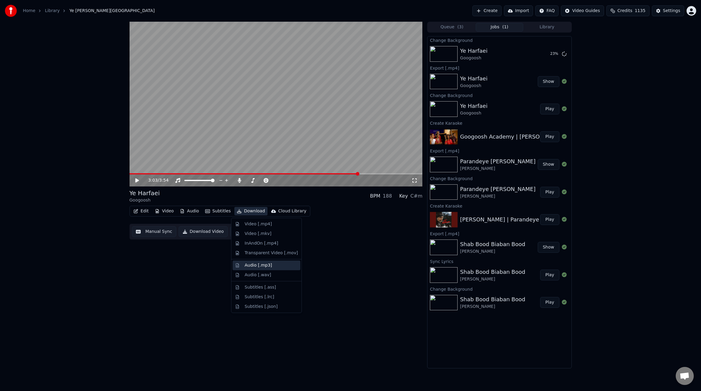
click at [256, 266] on div "Audio [.mp3]" at bounding box center [258, 265] width 27 height 6
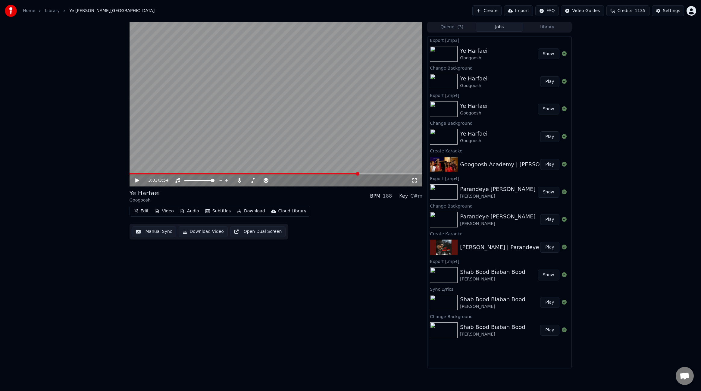
click at [548, 55] on button "Show" at bounding box center [549, 53] width 22 height 11
click at [551, 82] on button "Play" at bounding box center [549, 81] width 19 height 11
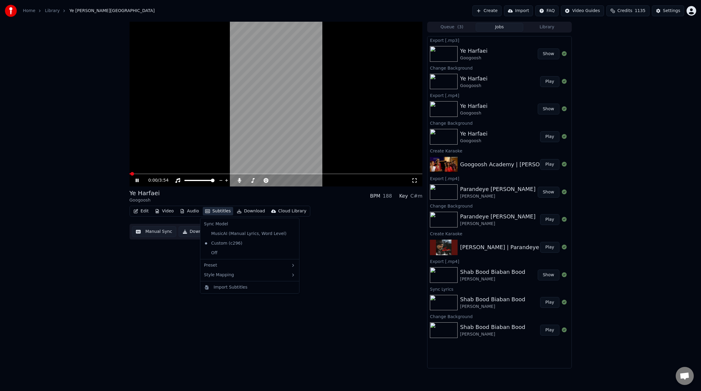
click at [215, 211] on button "Subtitles" at bounding box center [218, 211] width 30 height 8
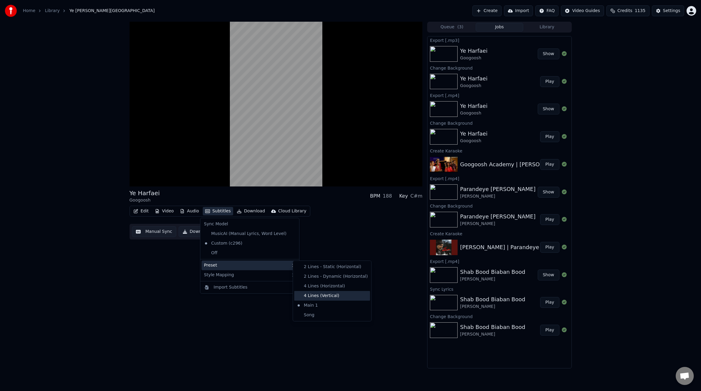
click at [310, 297] on div "4 Lines (Vertical)" at bounding box center [332, 296] width 76 height 10
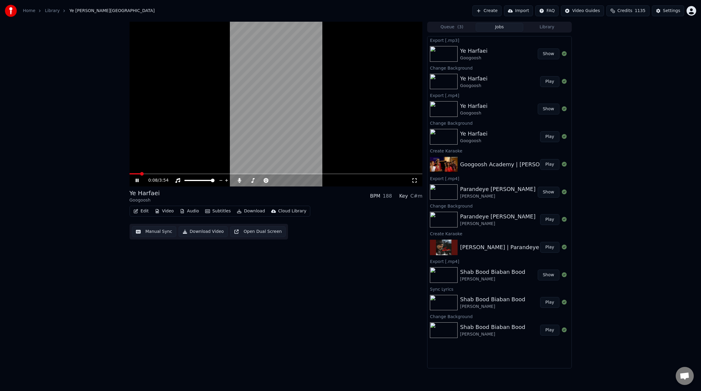
click at [159, 173] on span at bounding box center [275, 173] width 293 height 1
click at [237, 178] on icon at bounding box center [239, 180] width 6 height 5
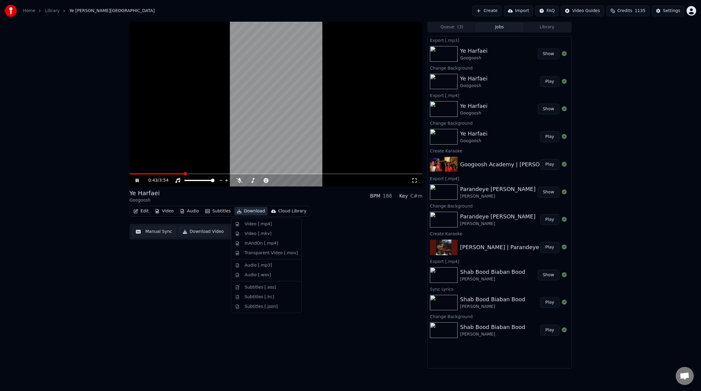
click at [245, 212] on button "Download" at bounding box center [250, 211] width 33 height 8
click at [254, 225] on div "Video [.mp4]" at bounding box center [258, 224] width 27 height 6
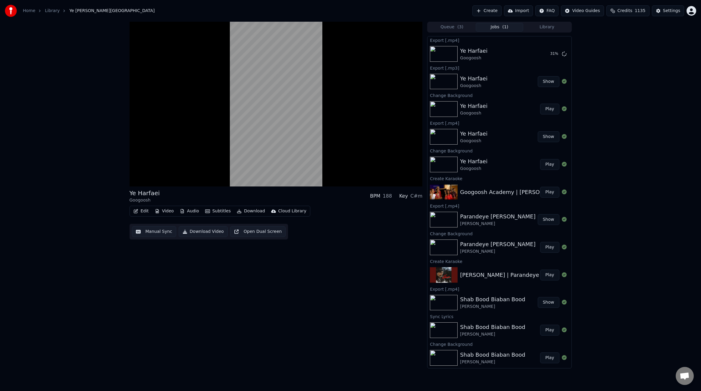
click at [283, 136] on video at bounding box center [275, 104] width 293 height 165
